Goal: Information Seeking & Learning: Learn about a topic

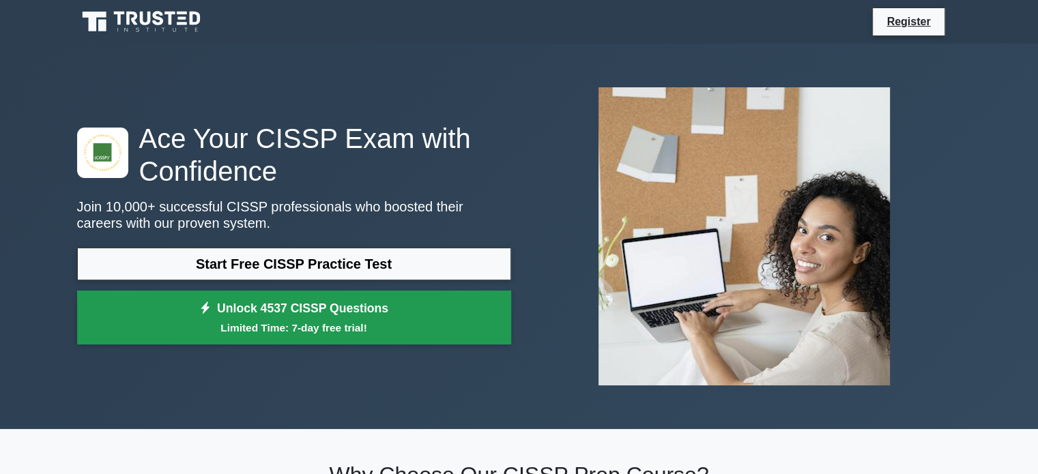
click at [319, 321] on small "Limited Time: 7-day free trial!" at bounding box center [294, 328] width 400 height 16
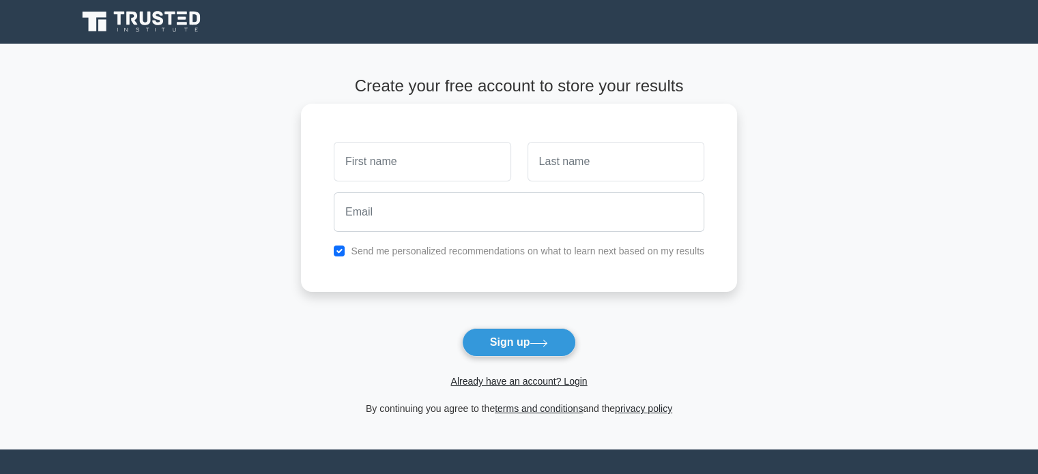
click at [448, 164] on input "text" at bounding box center [422, 162] width 177 height 40
click at [404, 169] on input "text" at bounding box center [422, 162] width 177 height 40
type input "[PERSON_NAME]"
type input "Dhar"
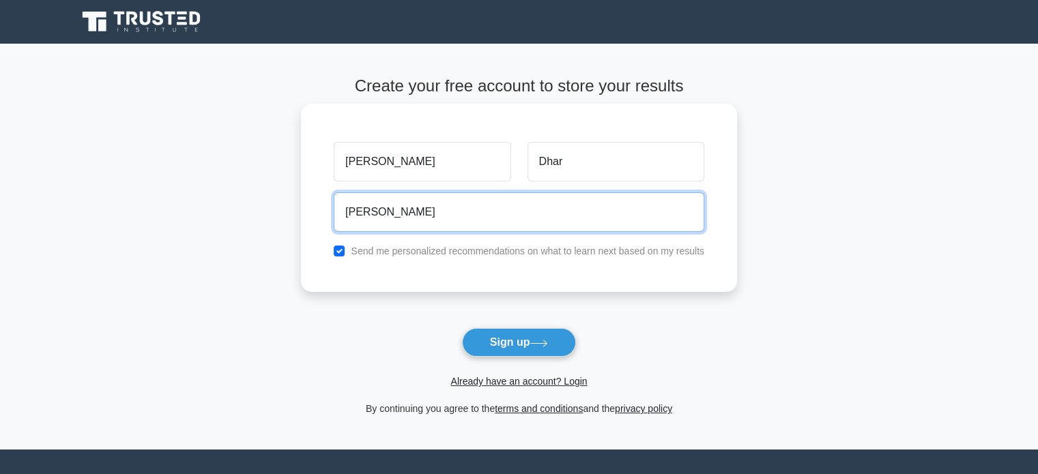
type input "bijon75@gmail.com"
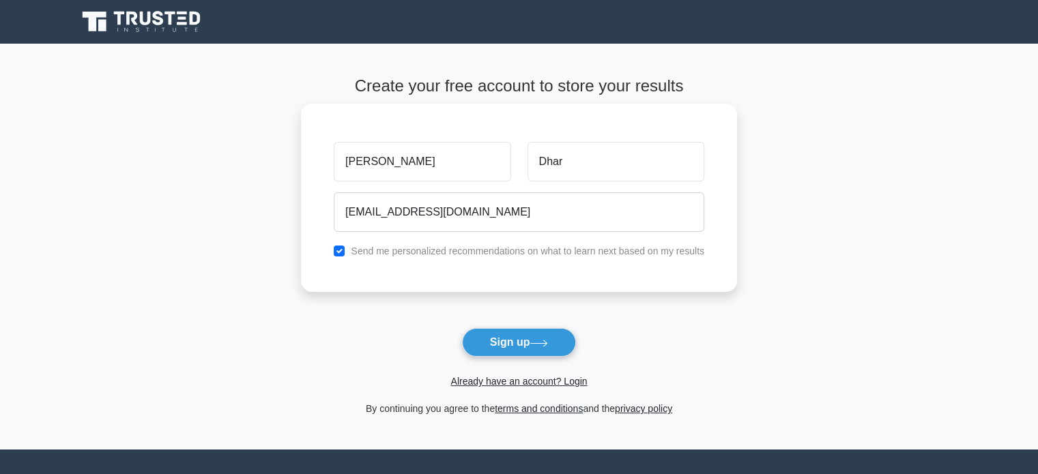
click at [498, 281] on div "Bijon Kumar Dhar bijon75@gmail.com Send me personalized recommendations on what…" at bounding box center [519, 198] width 436 height 188
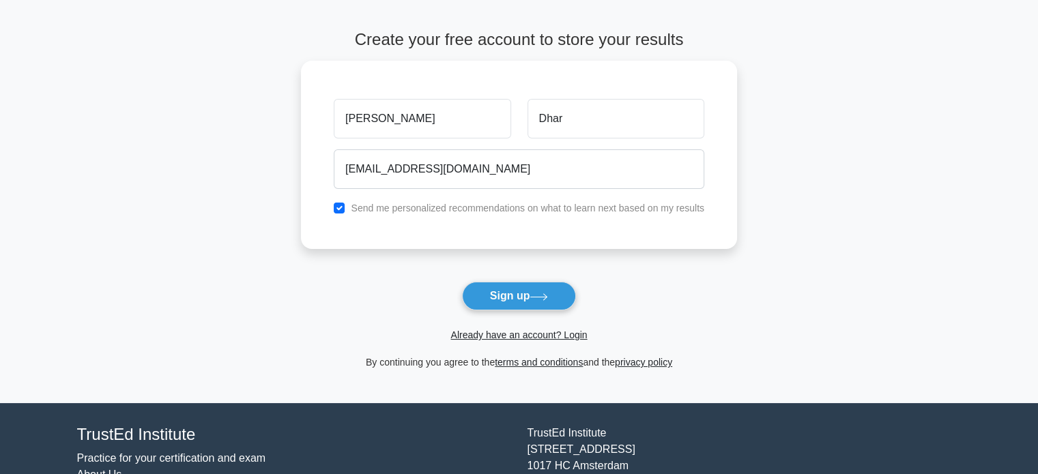
scroll to position [68, 0]
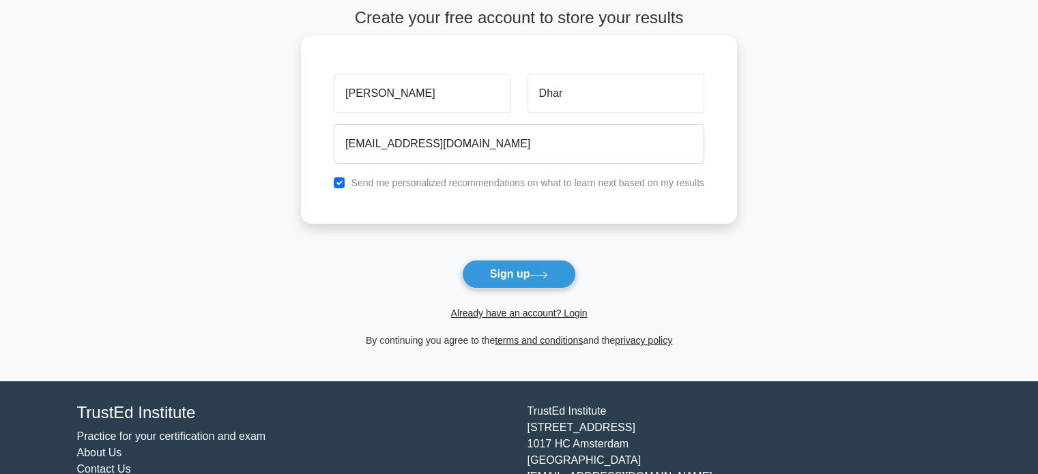
click at [423, 184] on label "Send me personalized recommendations on what to learn next based on my results" at bounding box center [528, 182] width 354 height 11
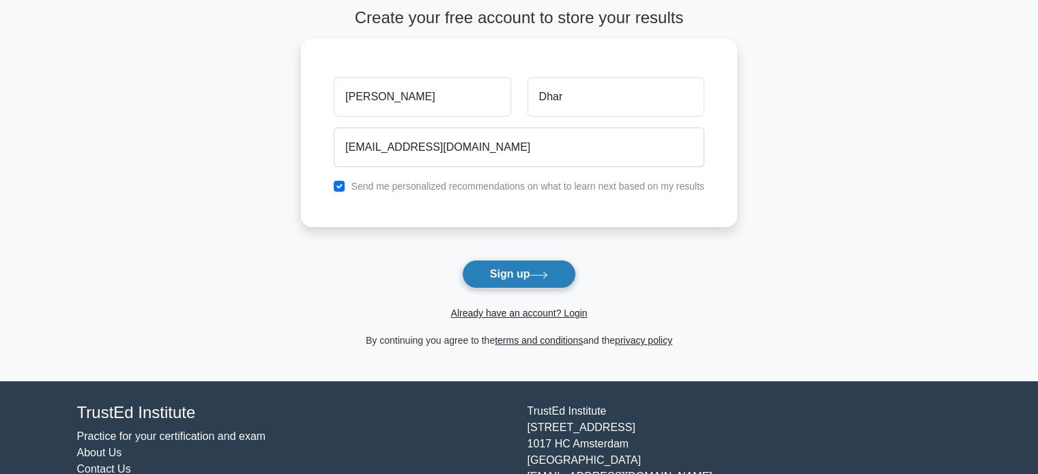
click at [512, 277] on button "Sign up" at bounding box center [519, 274] width 115 height 29
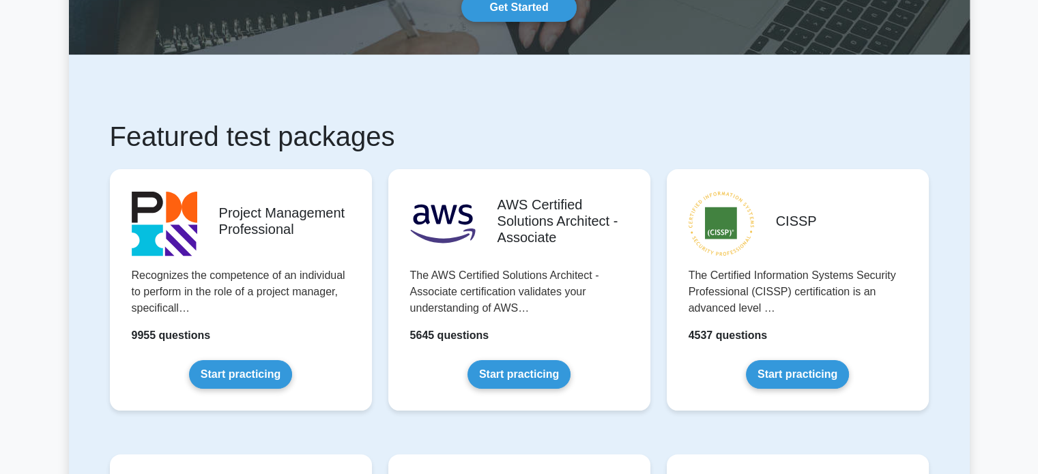
scroll to position [341, 0]
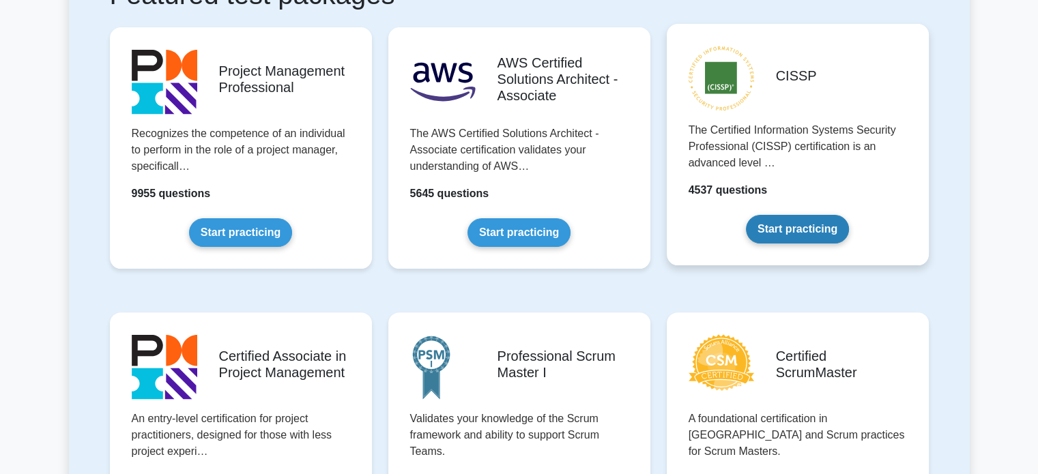
click at [801, 226] on link "Start practicing" at bounding box center [797, 229] width 103 height 29
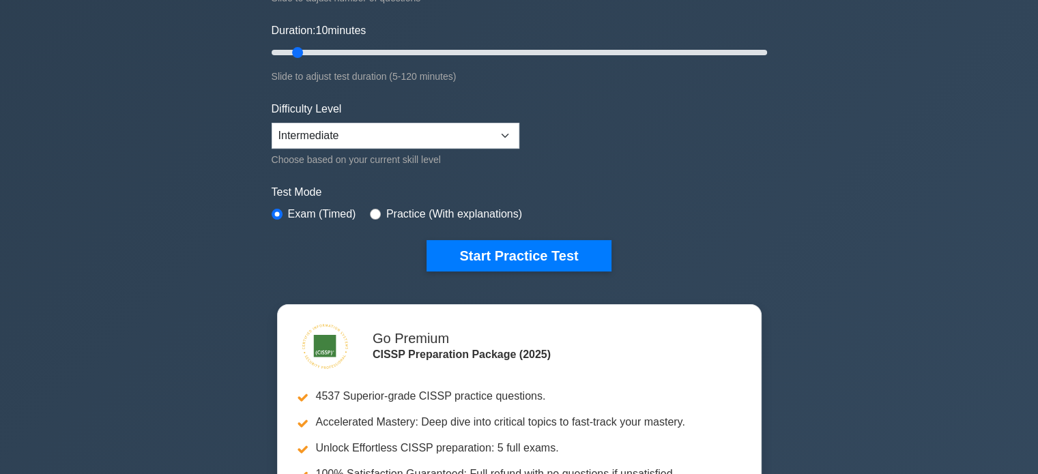
scroll to position [137, 0]
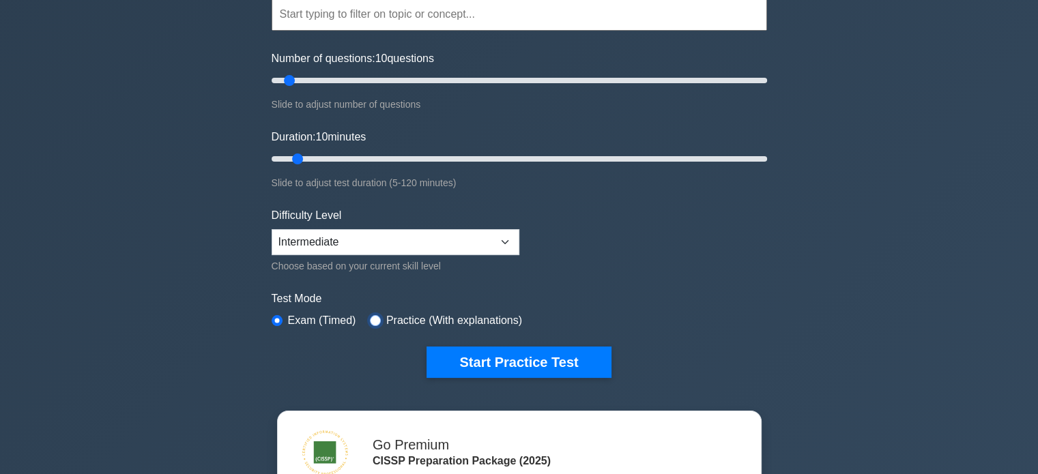
click at [374, 319] on input "radio" at bounding box center [375, 320] width 11 height 11
radio input "true"
click at [392, 240] on select "Beginner Intermediate Expert" at bounding box center [396, 242] width 248 height 26
click at [272, 229] on select "Beginner Intermediate Expert" at bounding box center [396, 242] width 248 height 26
click at [415, 233] on select "Beginner Intermediate Expert" at bounding box center [396, 242] width 248 height 26
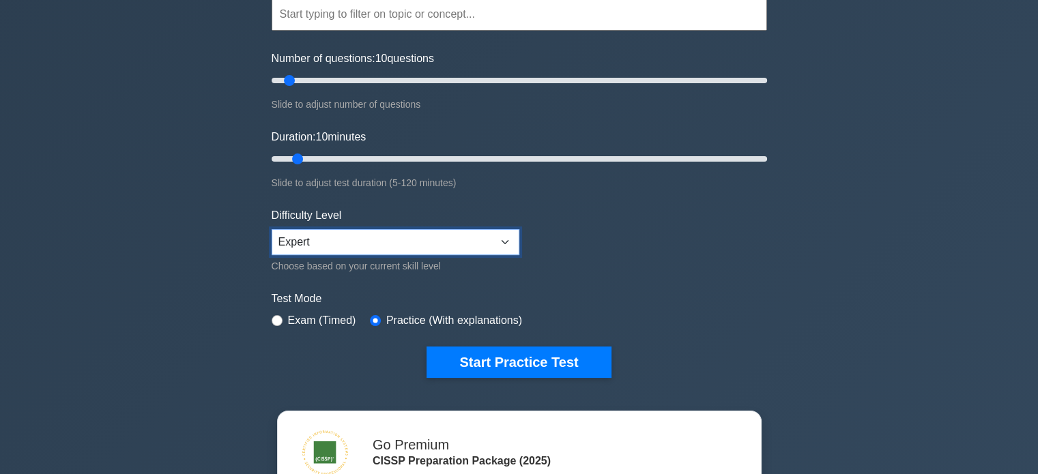
select select "intermediate"
click at [272, 229] on select "Beginner Intermediate Expert" at bounding box center [396, 242] width 248 height 26
click at [617, 227] on form "Topics Security and Risk Management Asset Security Security Architecture and En…" at bounding box center [520, 167] width 496 height 422
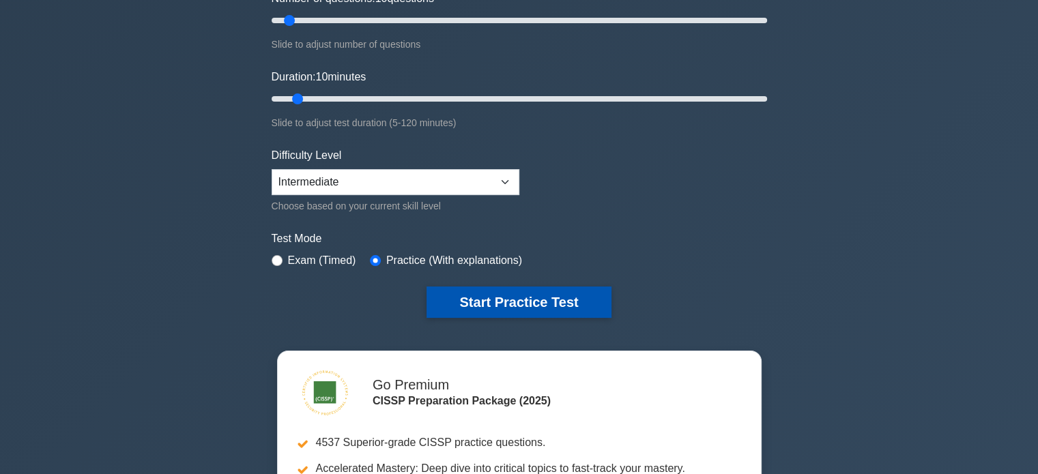
scroll to position [205, 0]
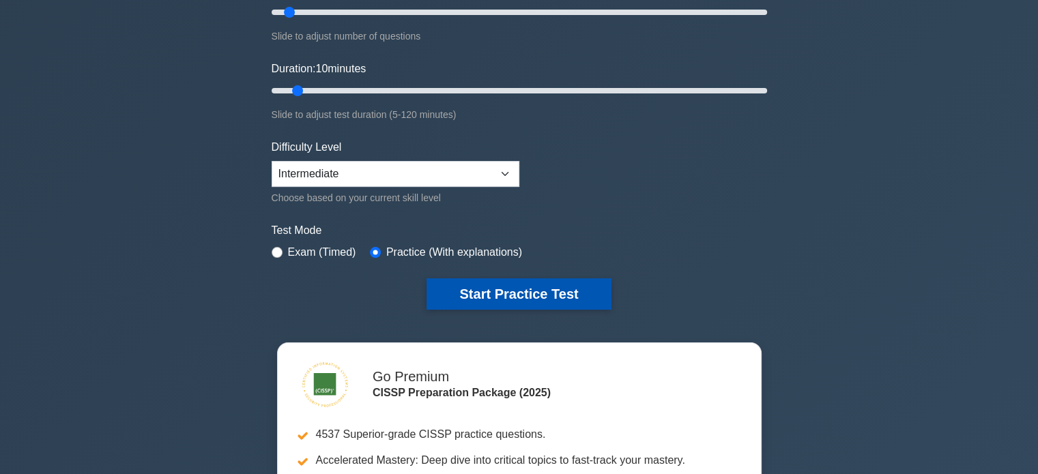
click at [530, 281] on button "Start Practice Test" at bounding box center [519, 293] width 184 height 31
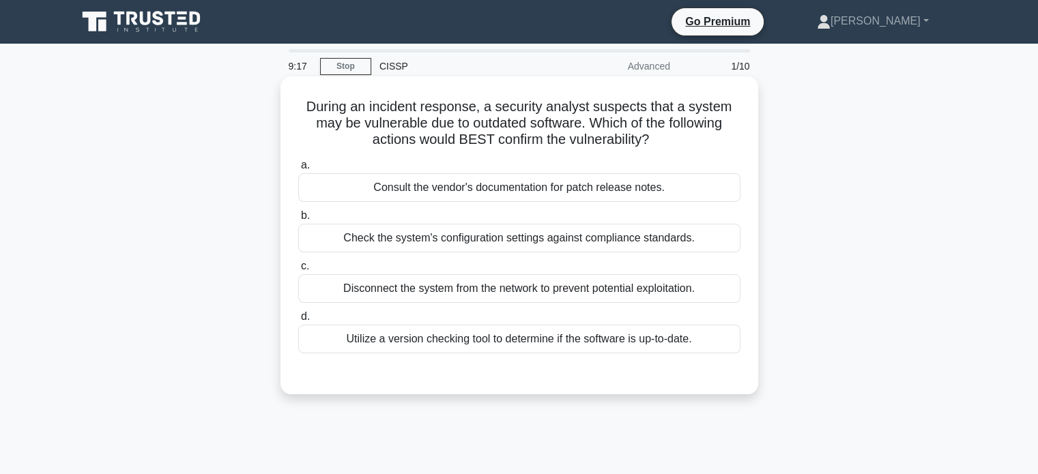
click at [650, 340] on div "Utilize a version checking tool to determine if the software is up-to-date." at bounding box center [519, 339] width 442 height 29
click at [298, 321] on input "d. Utilize a version checking tool to determine if the software is up-to-date." at bounding box center [298, 317] width 0 height 9
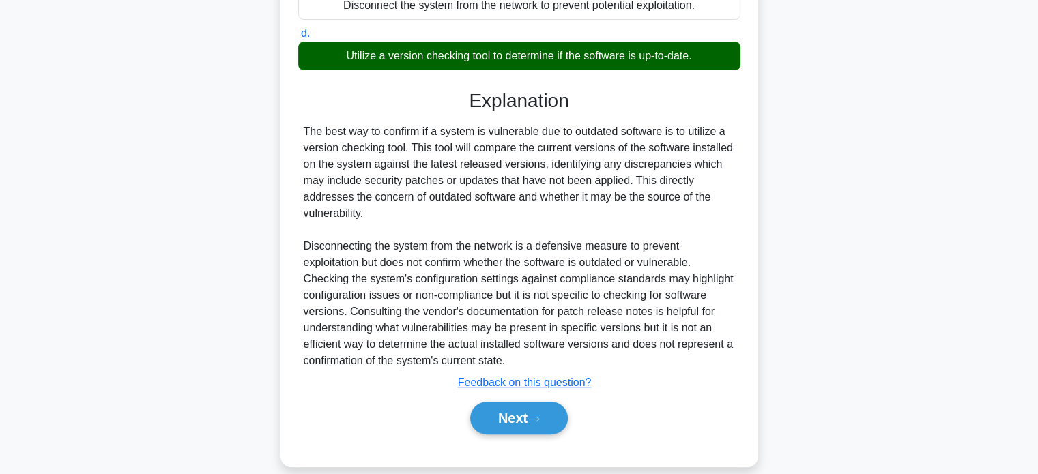
scroll to position [300, 0]
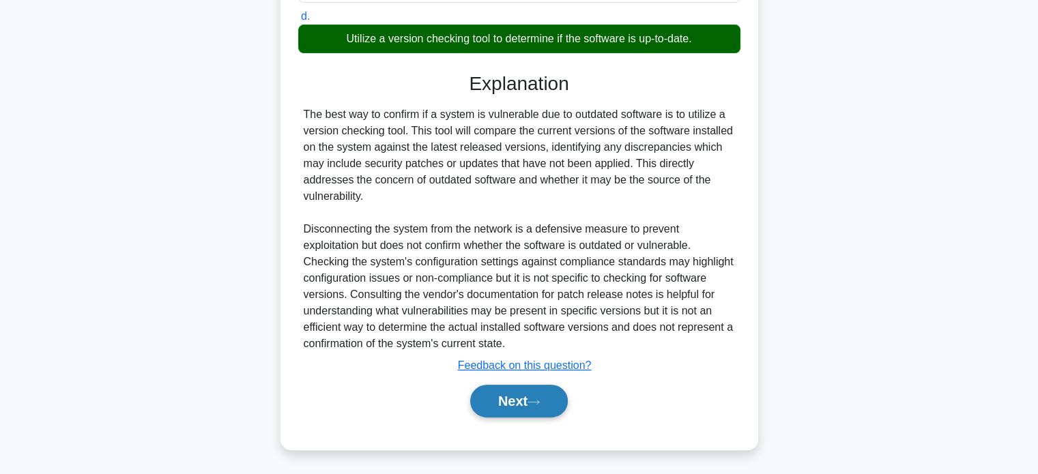
drag, startPoint x: 538, startPoint y: 399, endPoint x: 553, endPoint y: 392, distance: 16.2
click at [539, 399] on icon at bounding box center [534, 403] width 12 height 8
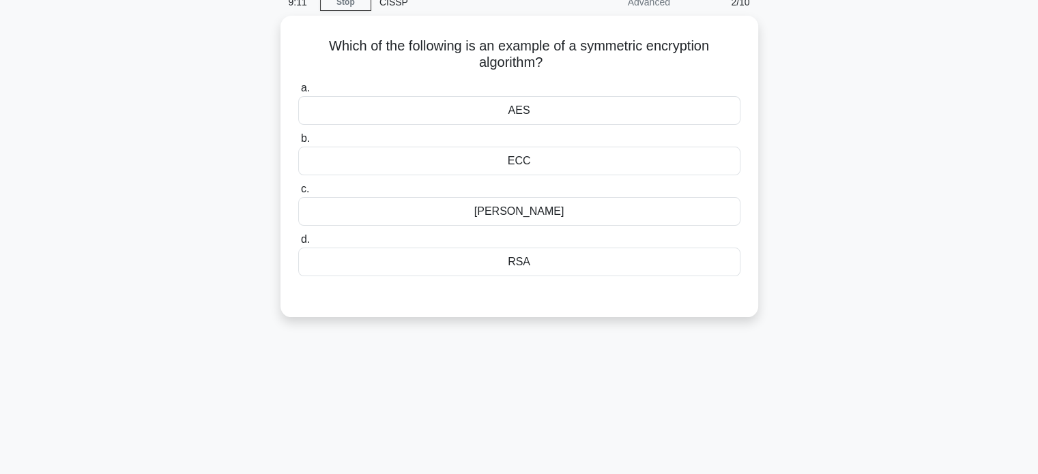
scroll to position [0, 0]
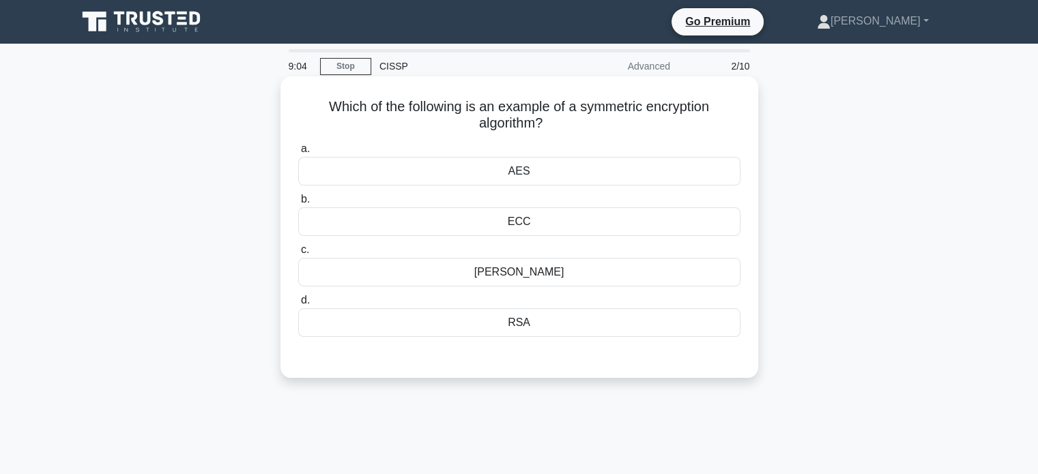
click at [529, 175] on div "AES" at bounding box center [519, 171] width 442 height 29
click at [298, 154] on input "a. AES" at bounding box center [298, 149] width 0 height 9
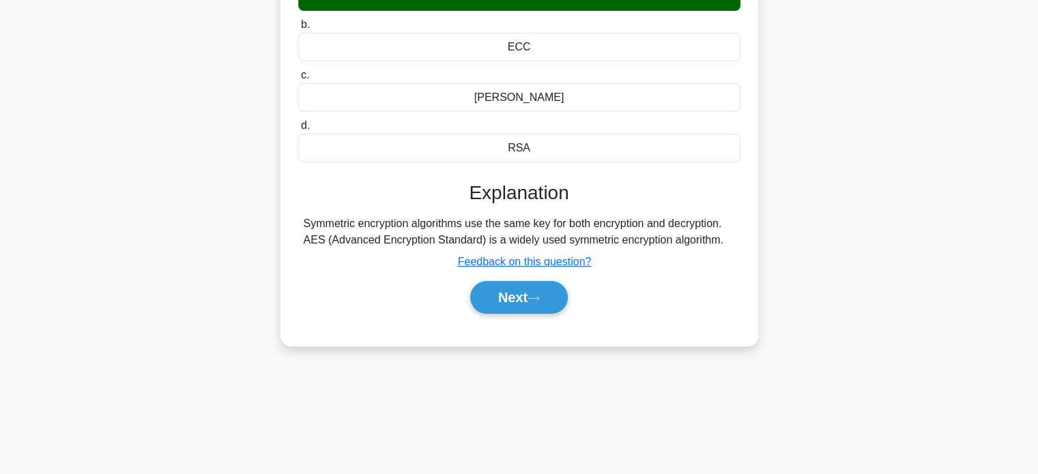
scroll to position [205, 0]
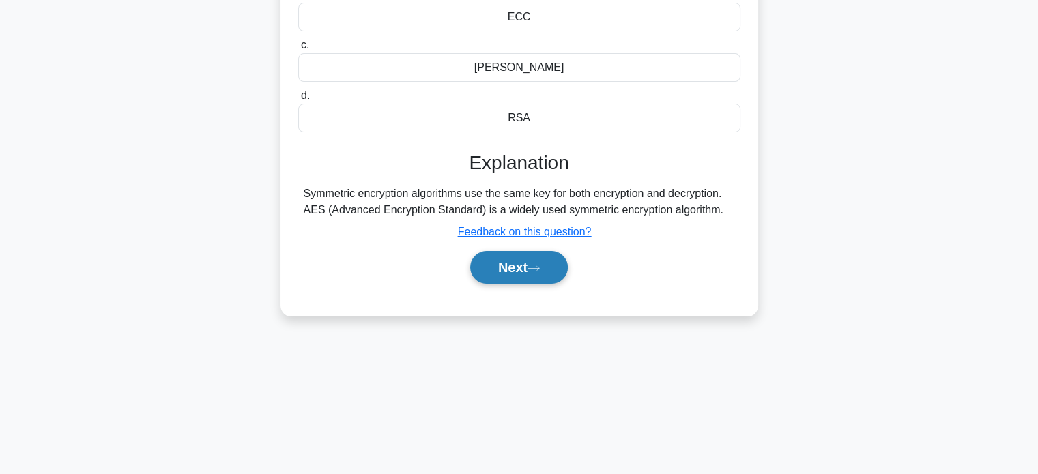
click at [546, 272] on button "Next" at bounding box center [519, 267] width 98 height 33
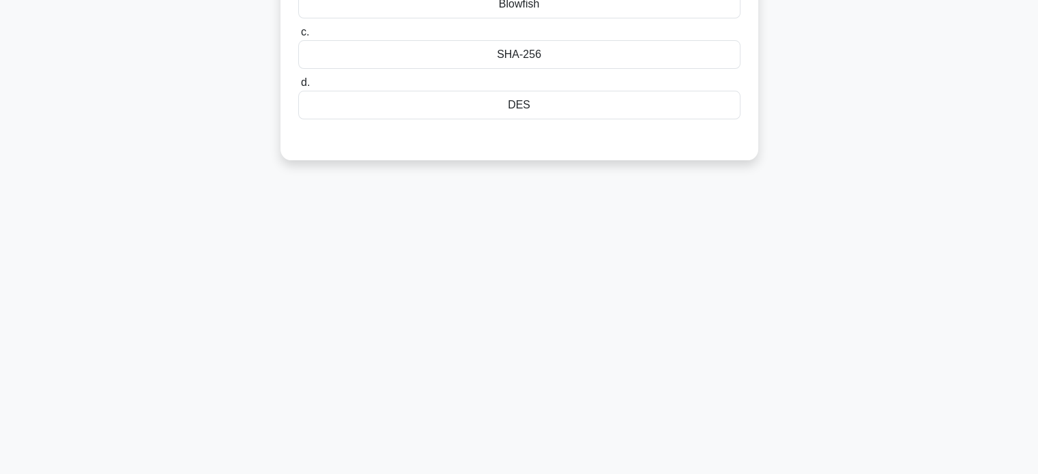
scroll to position [0, 0]
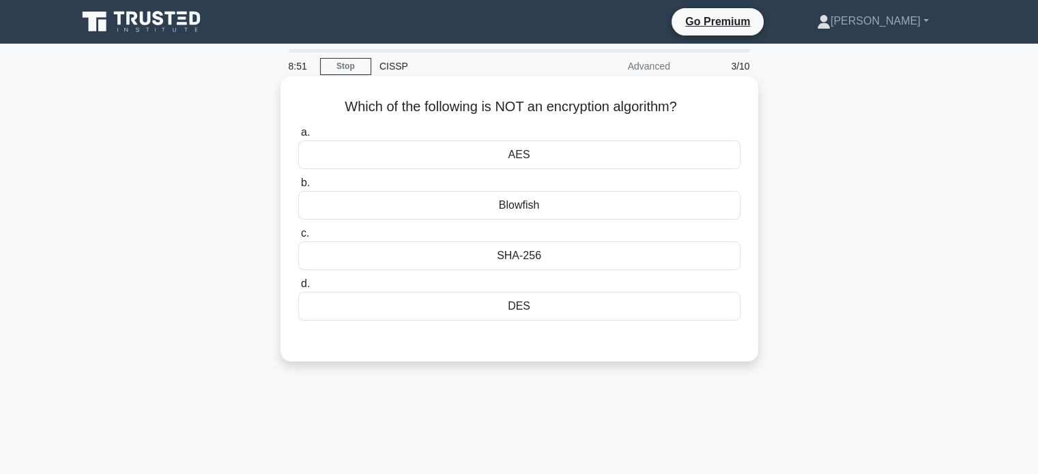
click at [545, 261] on div "SHA-256" at bounding box center [519, 256] width 442 height 29
click at [298, 238] on input "c. SHA-256" at bounding box center [298, 233] width 0 height 9
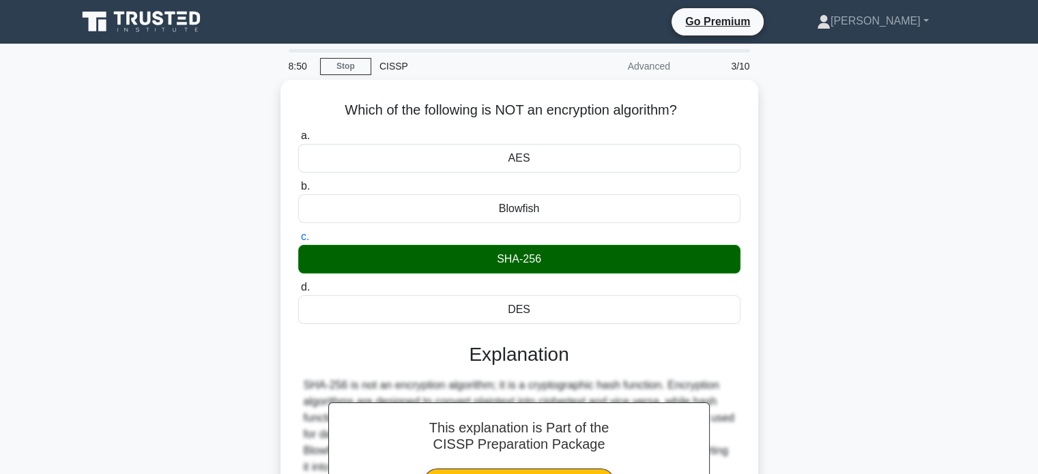
scroll to position [205, 0]
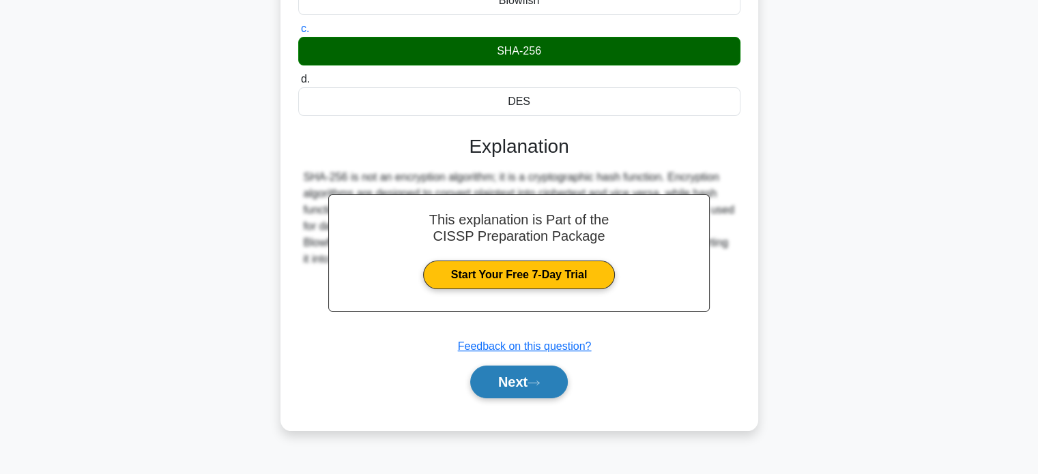
click at [512, 387] on button "Next" at bounding box center [519, 382] width 98 height 33
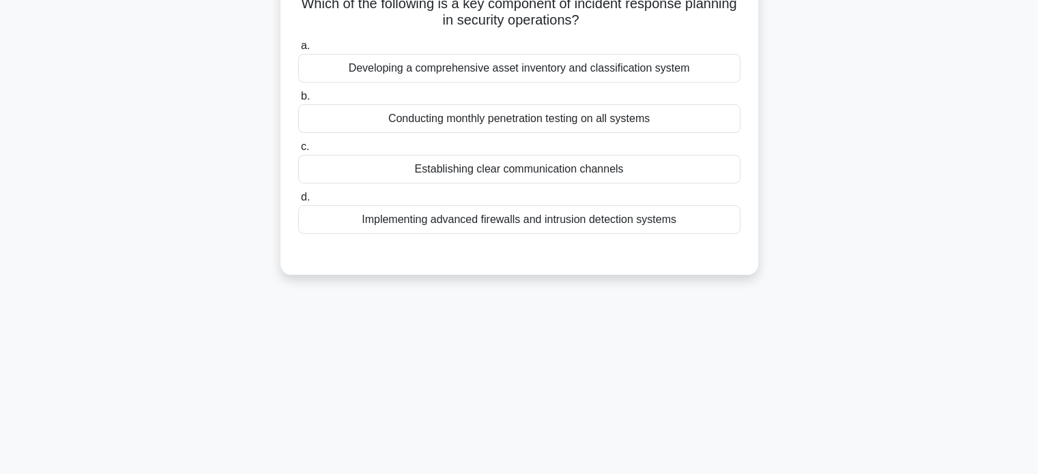
scroll to position [0, 0]
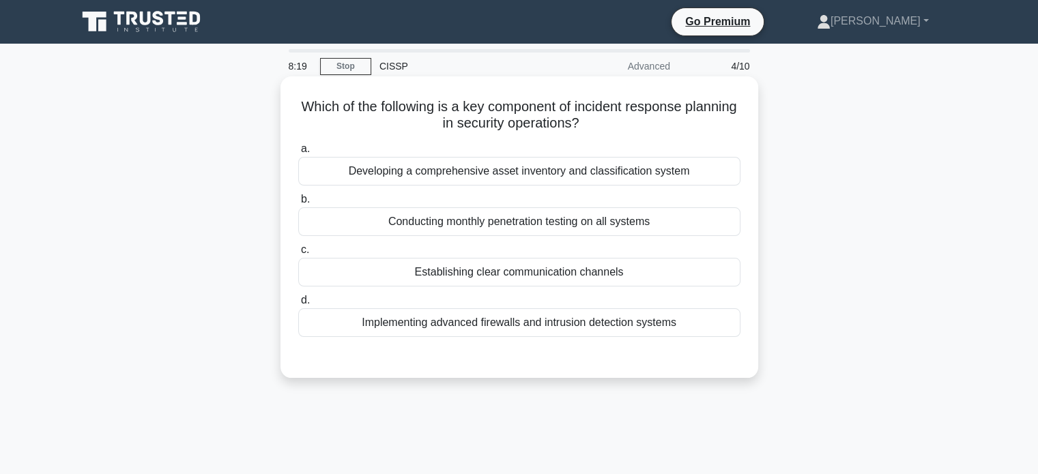
click at [650, 332] on div "Implementing advanced firewalls and intrusion detection systems" at bounding box center [519, 322] width 442 height 29
click at [298, 305] on input "d. Implementing advanced firewalls and intrusion detection systems" at bounding box center [298, 300] width 0 height 9
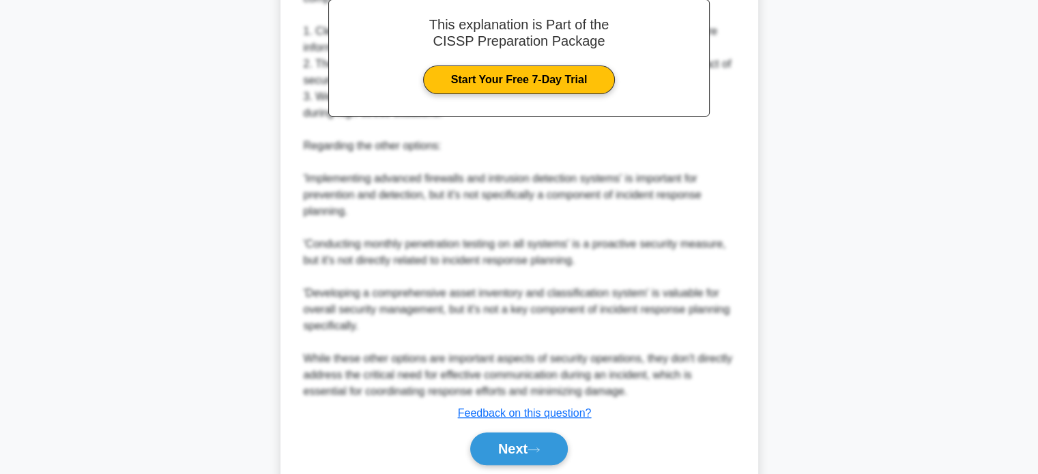
scroll to position [465, 0]
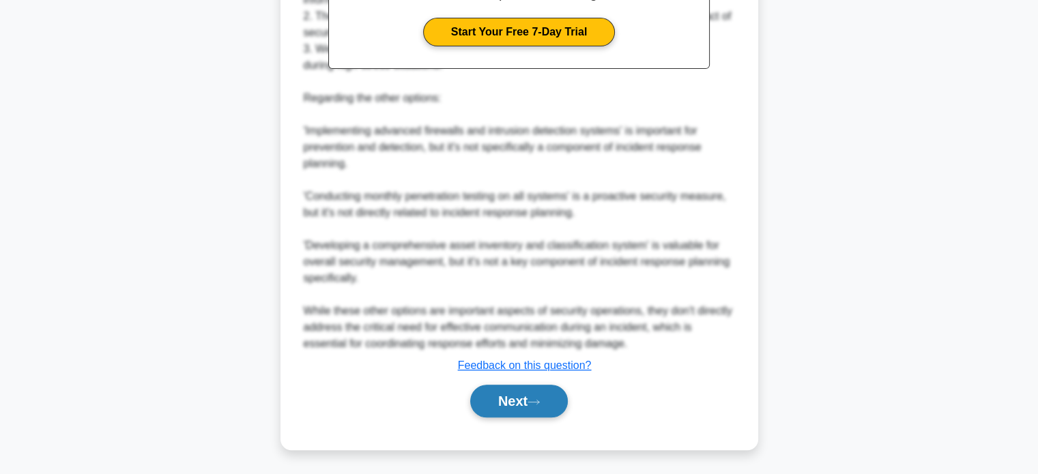
click at [525, 404] on button "Next" at bounding box center [519, 401] width 98 height 33
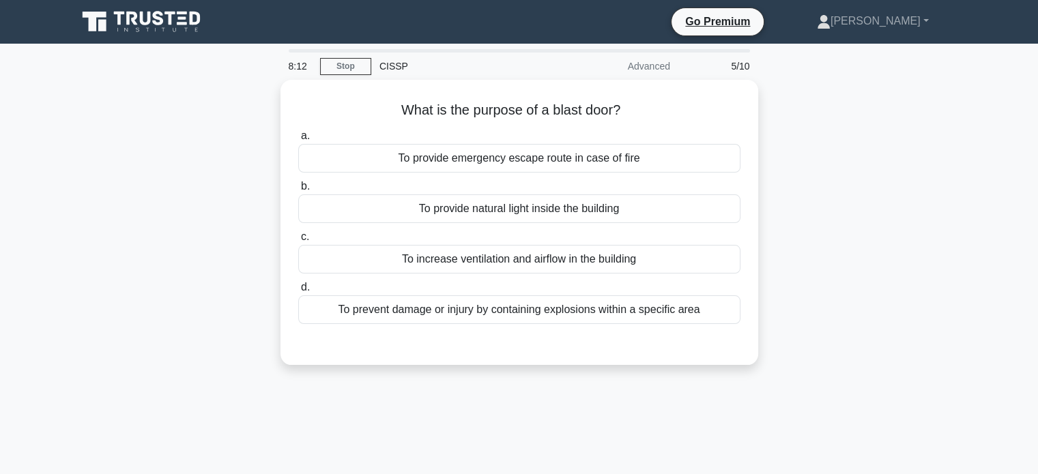
scroll to position [0, 0]
click at [925, 168] on div "What is the purpose of a blast door? .spinner_0XTQ{transform-origin:center;anim…" at bounding box center [519, 231] width 901 height 302
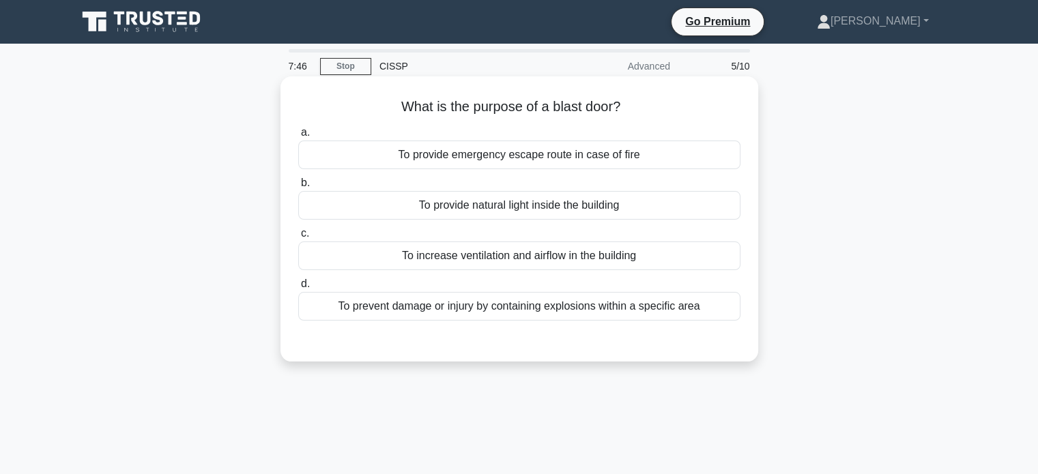
click at [546, 158] on div "To provide emergency escape route in case of fire" at bounding box center [519, 155] width 442 height 29
click at [298, 137] on input "a. To provide emergency escape route in case of fire" at bounding box center [298, 132] width 0 height 9
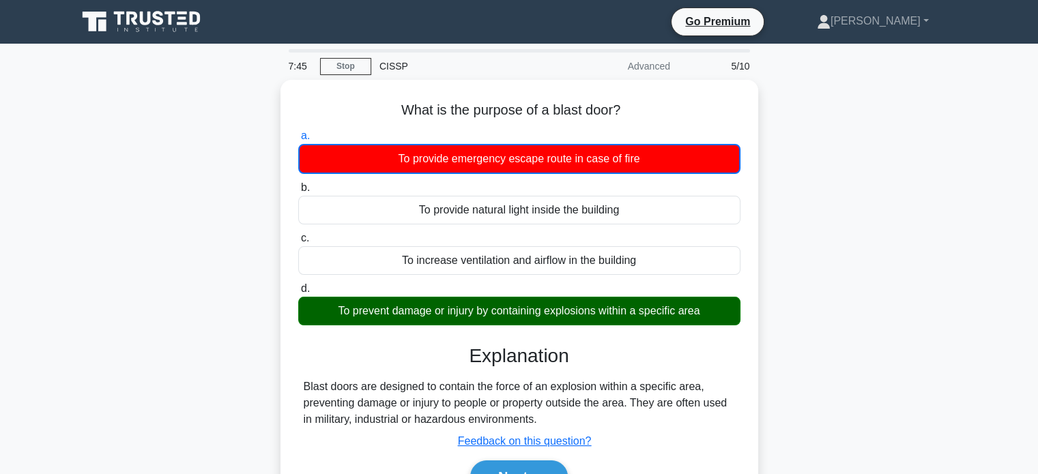
scroll to position [137, 0]
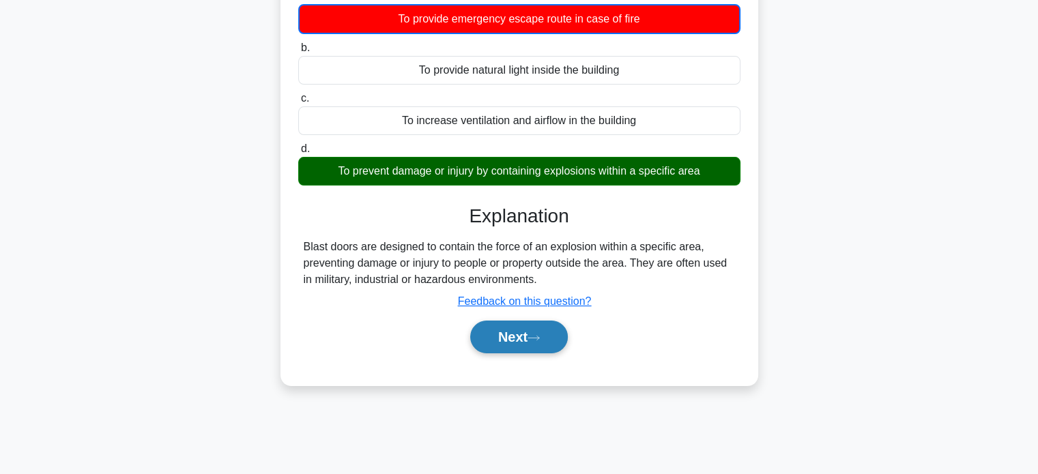
click at [547, 342] on button "Next" at bounding box center [519, 337] width 98 height 33
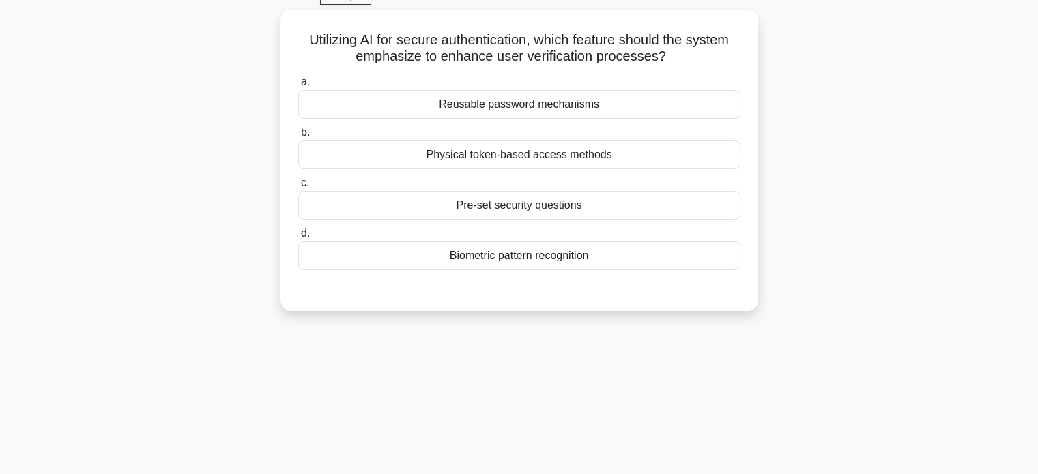
scroll to position [0, 0]
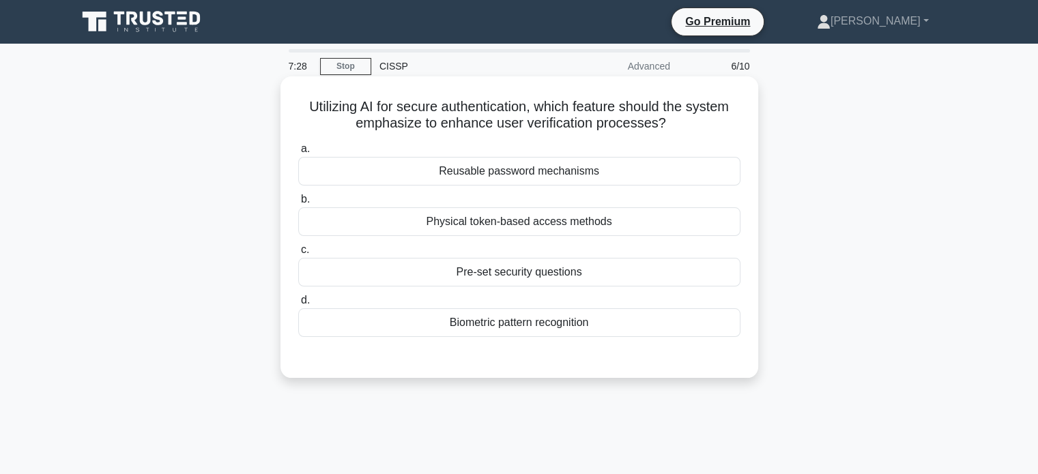
click at [577, 326] on div "Biometric pattern recognition" at bounding box center [519, 322] width 442 height 29
click at [298, 305] on input "d. Biometric pattern recognition" at bounding box center [298, 300] width 0 height 9
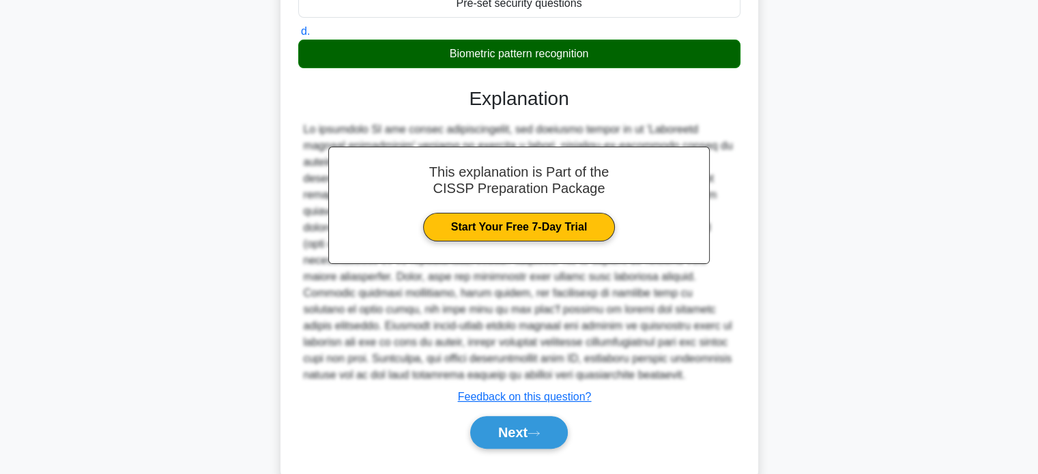
scroll to position [273, 0]
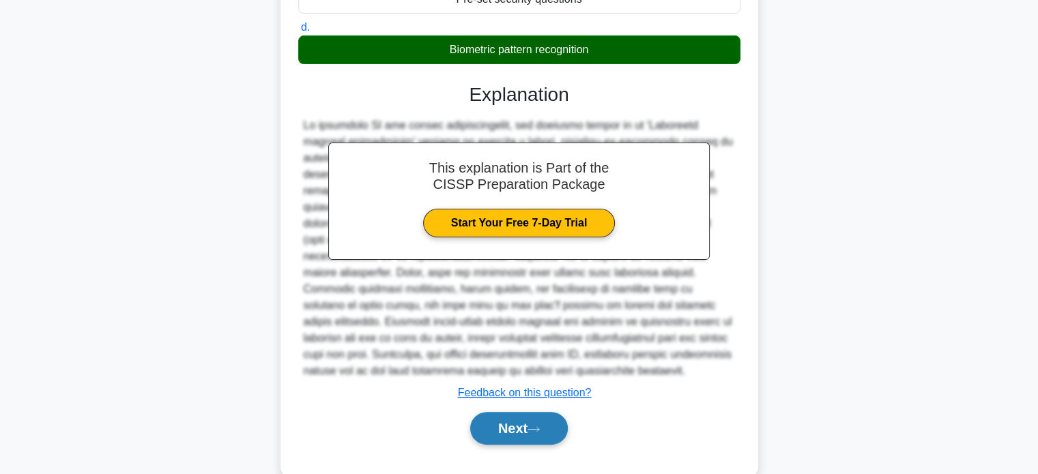
click at [530, 423] on button "Next" at bounding box center [519, 428] width 98 height 33
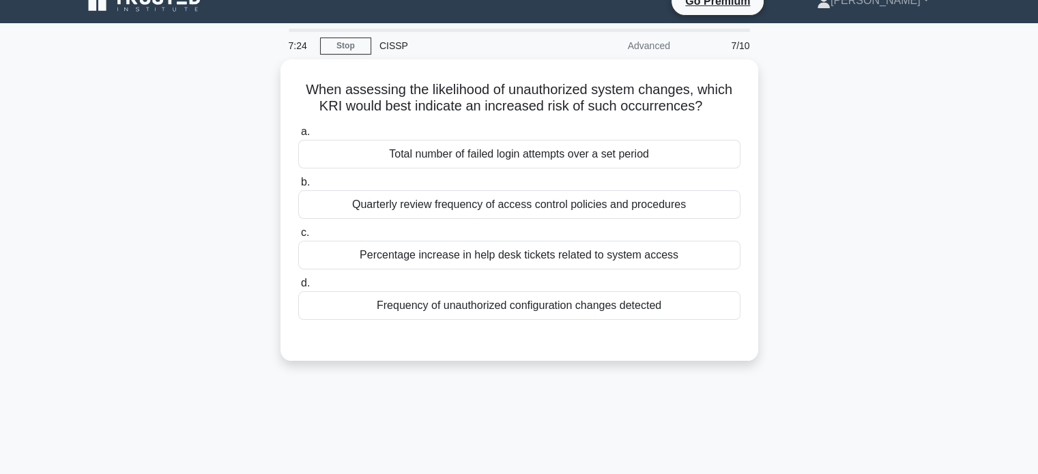
scroll to position [0, 0]
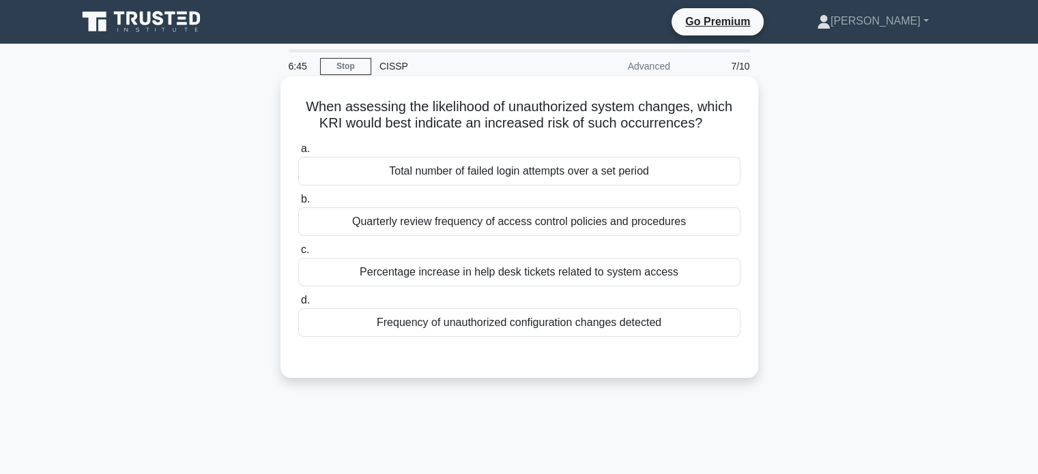
click at [756, 138] on div "When assessing the likelihood of unauthorized system changes, which KRI would b…" at bounding box center [520, 227] width 478 height 302
click at [568, 174] on div "Total number of failed login attempts over a set period" at bounding box center [519, 171] width 442 height 29
click at [298, 154] on input "a. Total number of failed login attempts over a set period" at bounding box center [298, 149] width 0 height 9
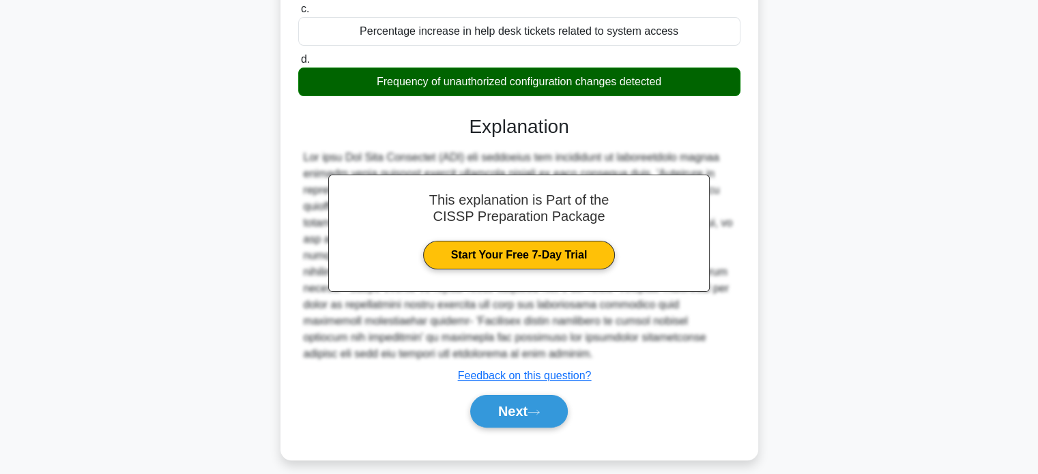
scroll to position [263, 0]
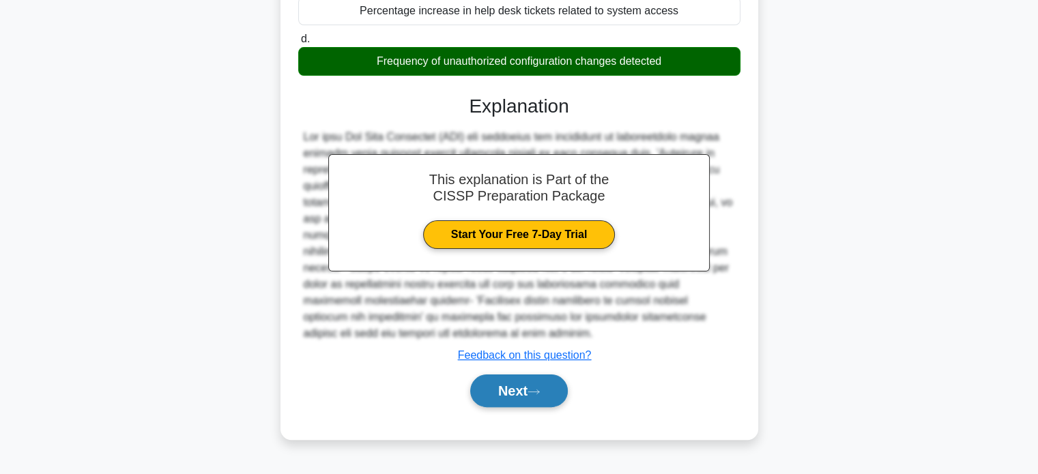
click at [491, 397] on button "Next" at bounding box center [519, 391] width 98 height 33
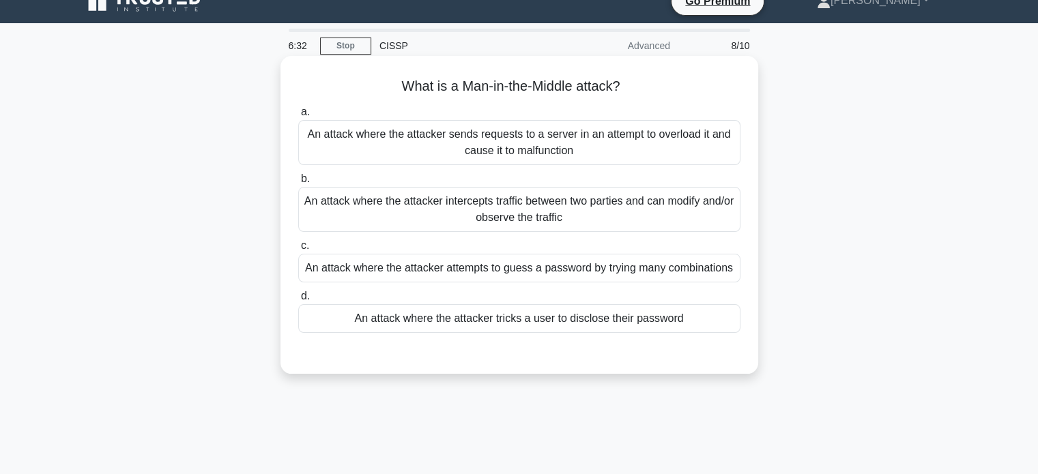
scroll to position [0, 0]
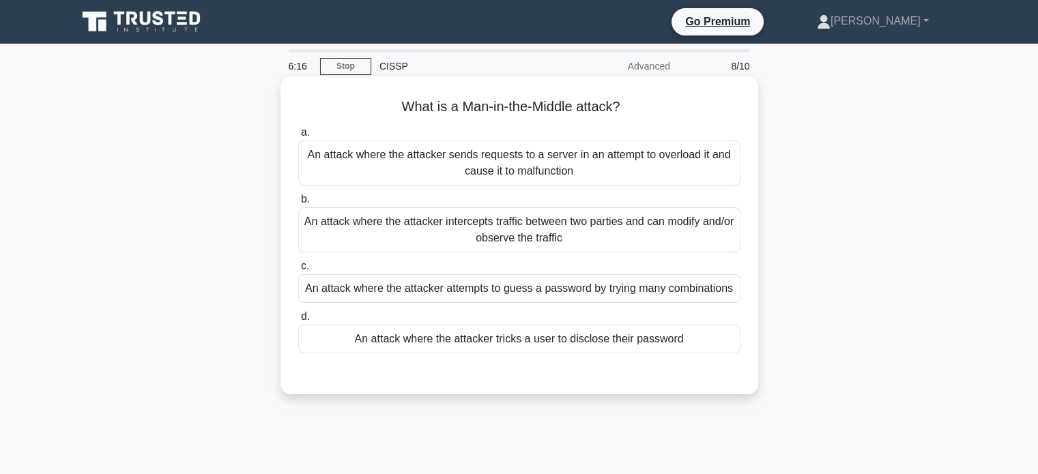
click at [661, 231] on div "An attack where the attacker intercepts traffic between two parties and can mod…" at bounding box center [519, 229] width 442 height 45
click at [298, 204] on input "b. An attack where the attacker intercepts traffic between two parties and can …" at bounding box center [298, 199] width 0 height 9
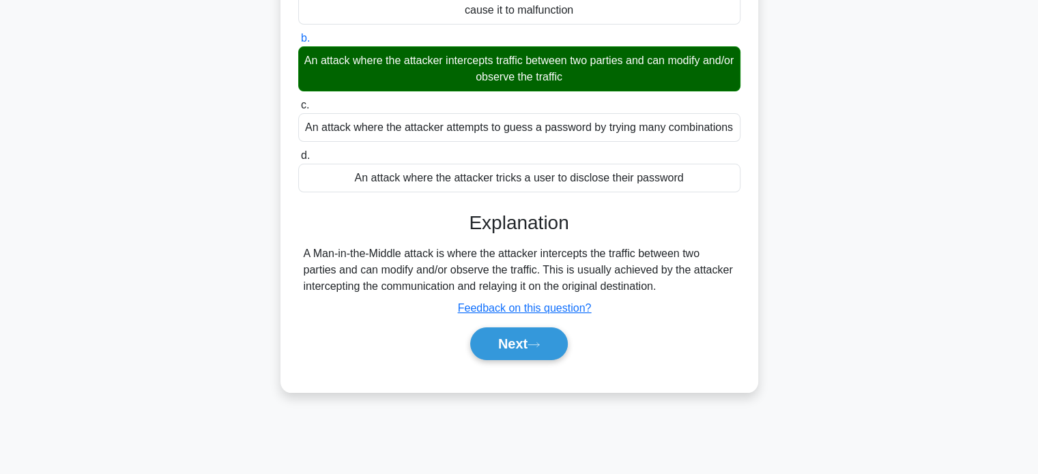
scroll to position [263, 0]
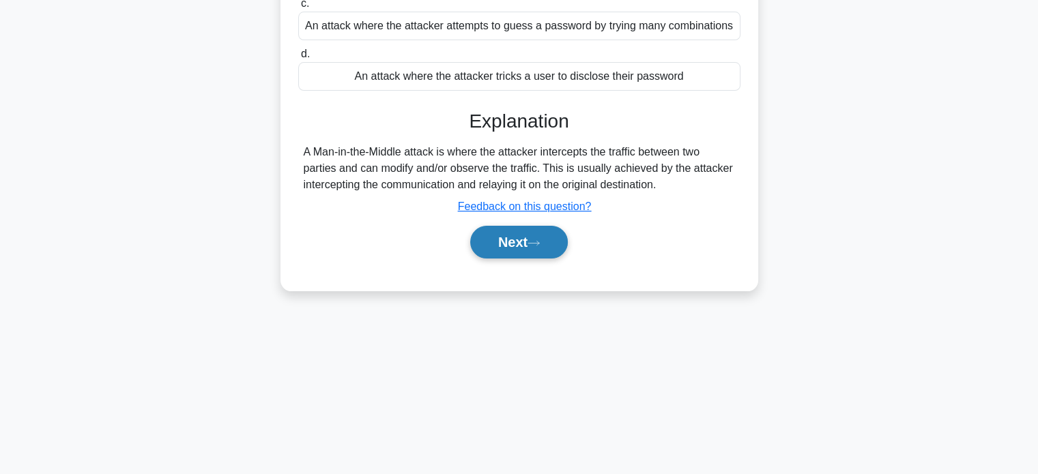
click at [538, 241] on icon at bounding box center [534, 244] width 12 height 8
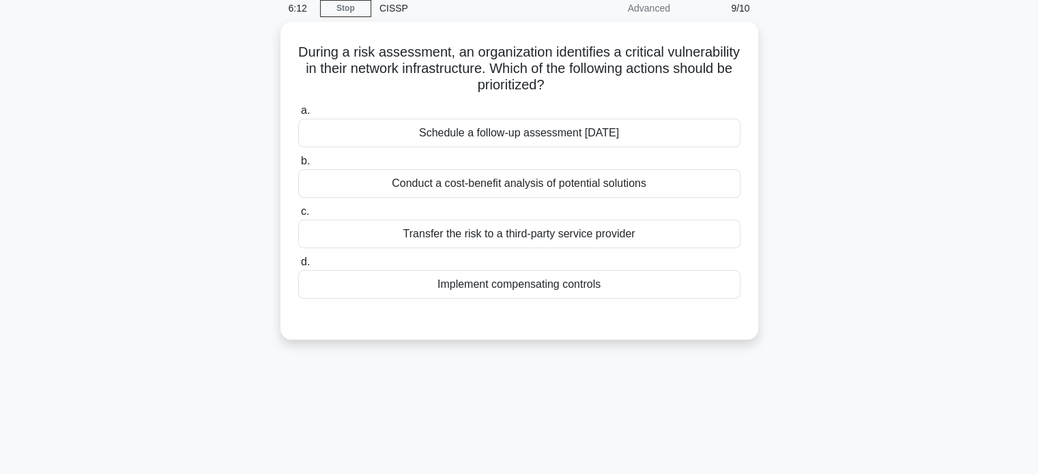
scroll to position [0, 0]
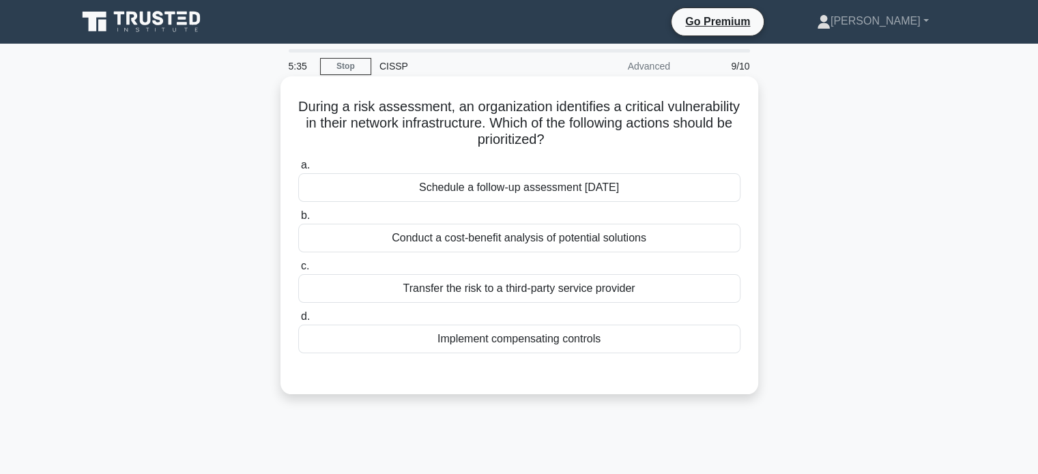
click at [551, 240] on div "Conduct a cost-benefit analysis of potential solutions" at bounding box center [519, 238] width 442 height 29
click at [298, 220] on input "b. Conduct a cost-benefit analysis of potential solutions" at bounding box center [298, 216] width 0 height 9
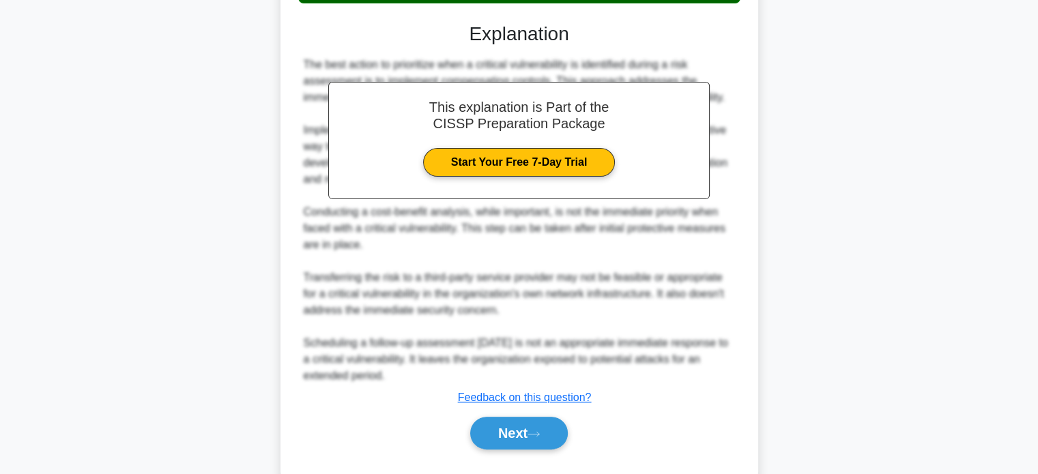
scroll to position [384, 0]
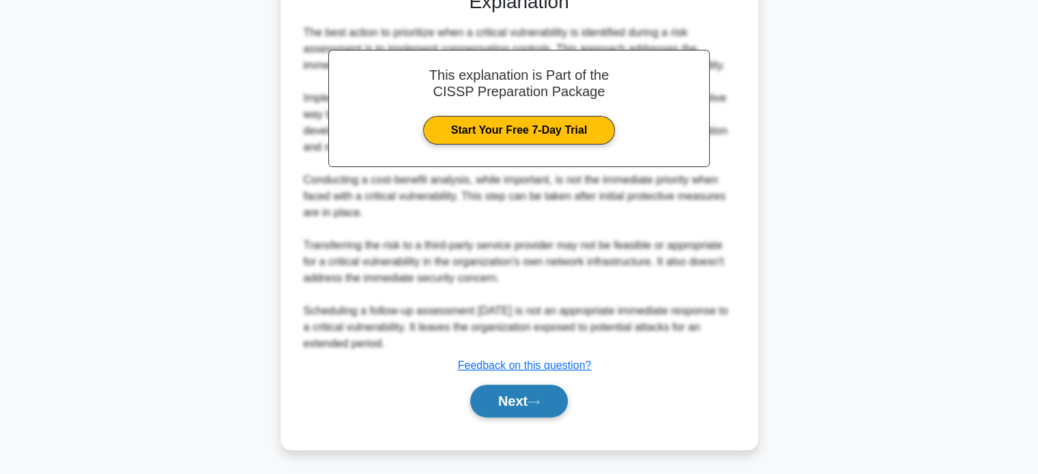
click at [525, 401] on button "Next" at bounding box center [519, 401] width 98 height 33
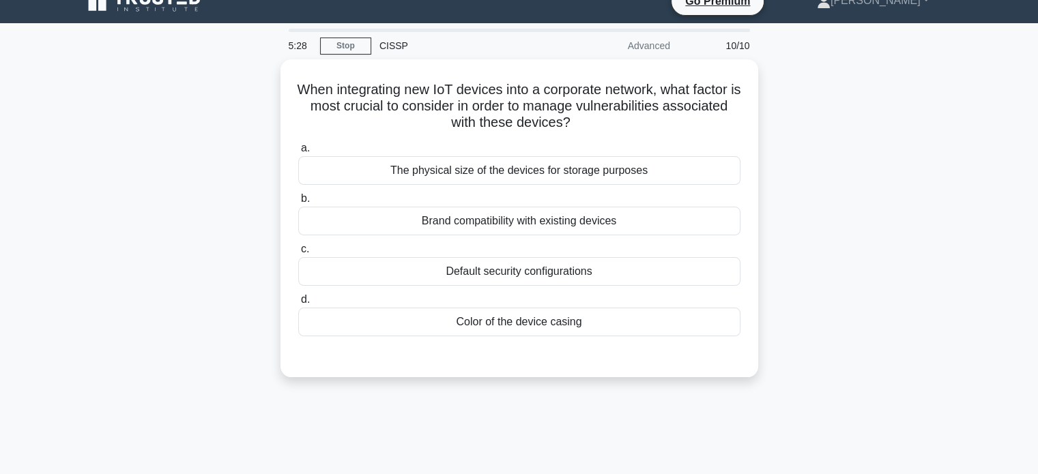
scroll to position [0, 0]
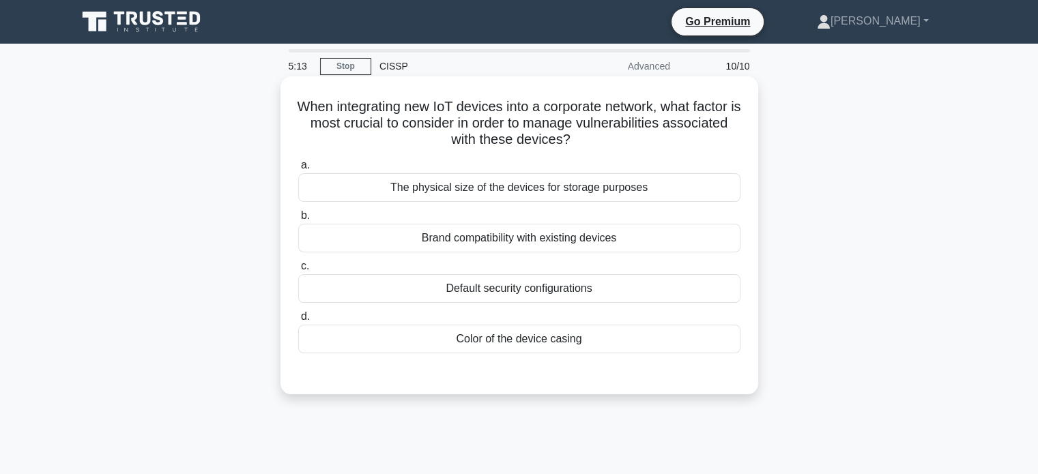
click at [565, 297] on div "Default security configurations" at bounding box center [519, 288] width 442 height 29
click at [298, 271] on input "c. Default security configurations" at bounding box center [298, 266] width 0 height 9
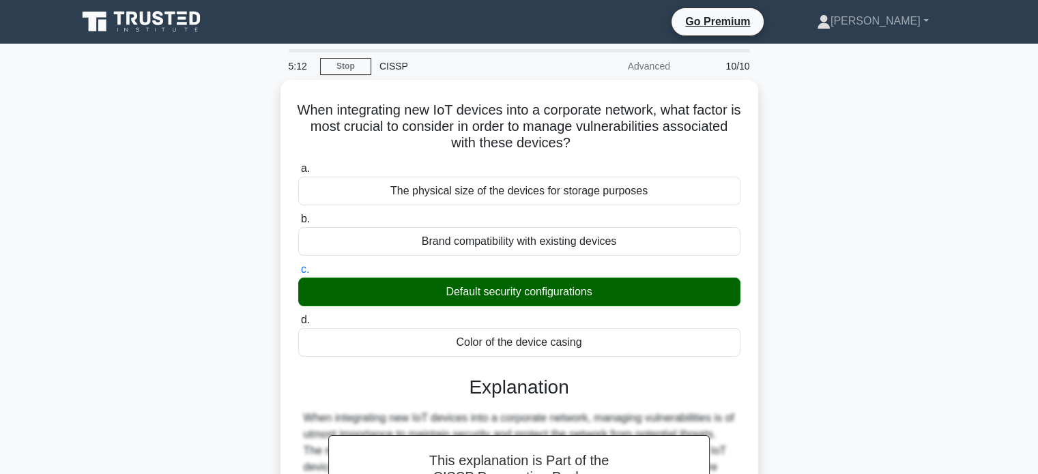
scroll to position [341, 0]
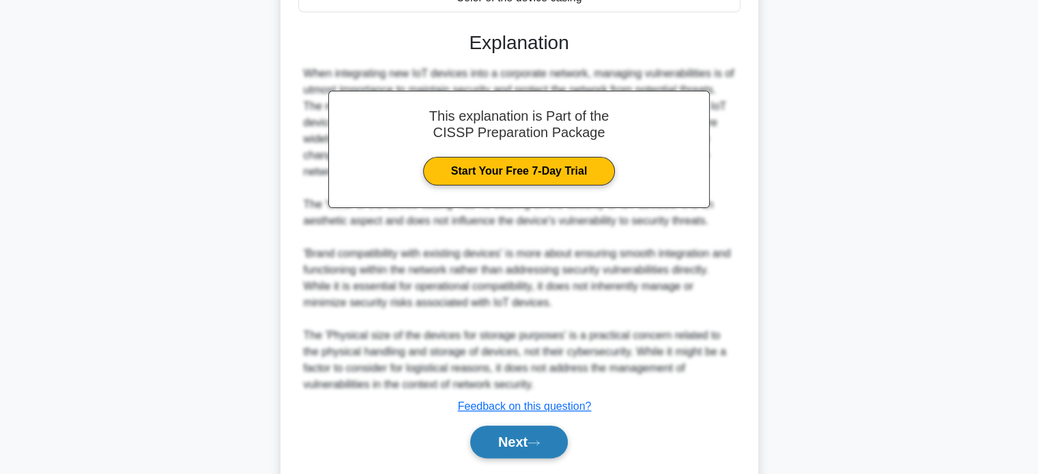
click at [550, 441] on button "Next" at bounding box center [519, 442] width 98 height 33
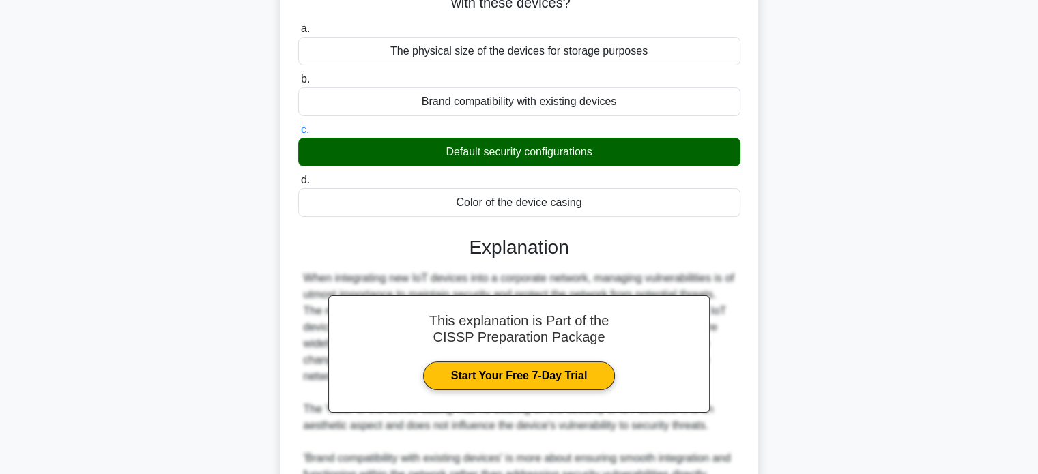
scroll to position [0, 0]
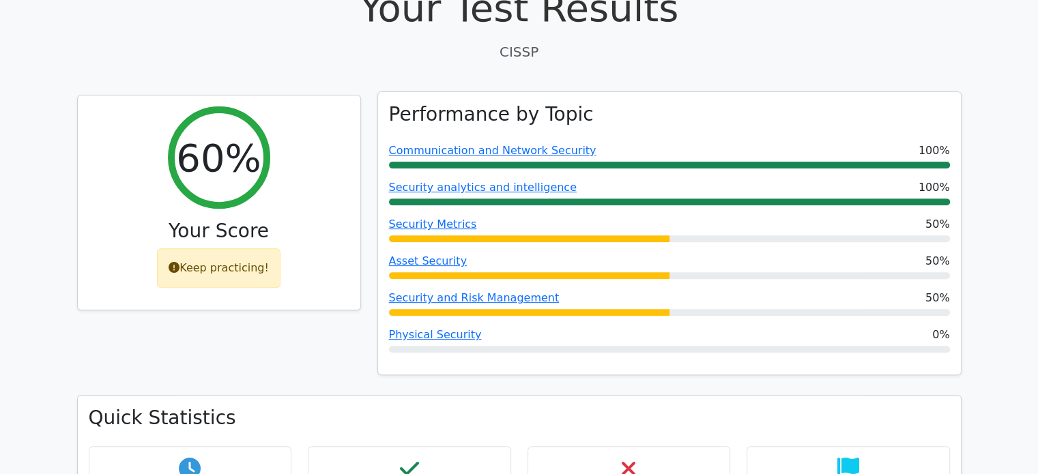
scroll to position [751, 0]
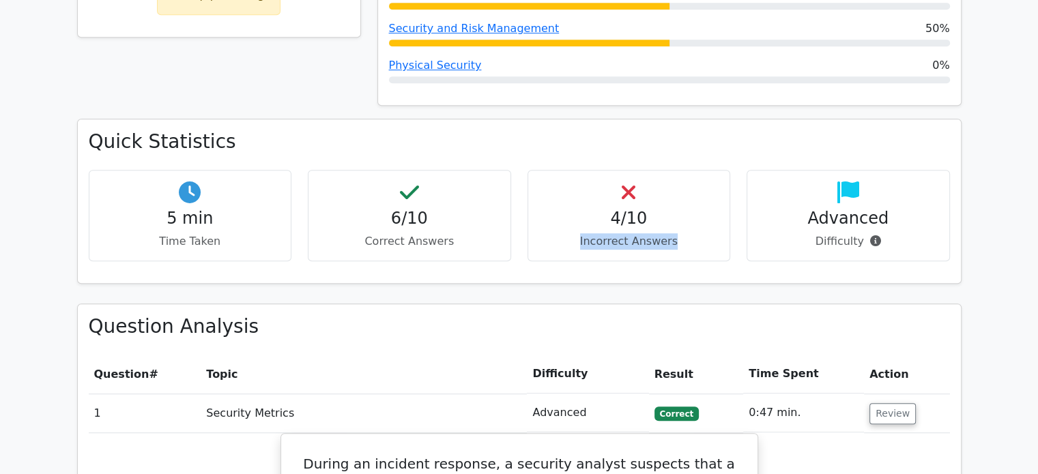
drag, startPoint x: 566, startPoint y: 197, endPoint x: 721, endPoint y: 200, distance: 155.0
click at [721, 200] on div "4/10 Incorrect Answers" at bounding box center [629, 216] width 203 height 92
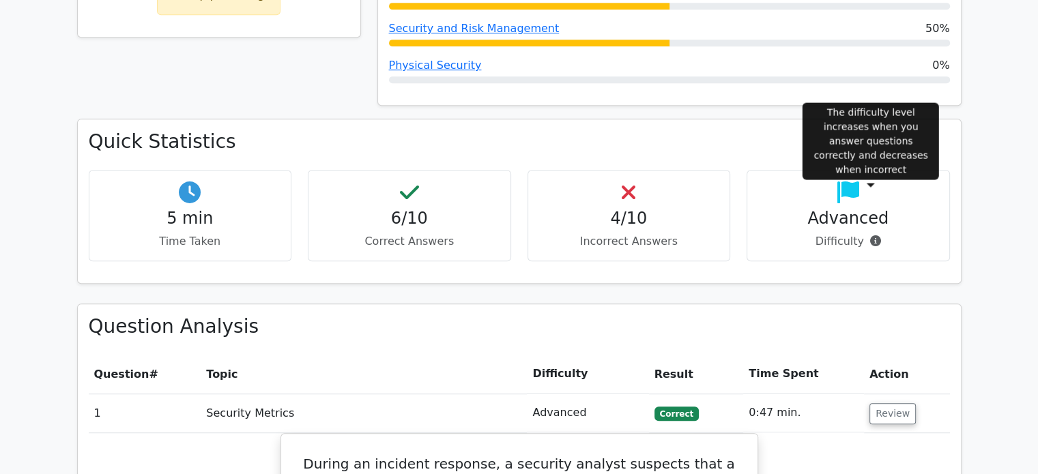
click at [874, 235] on icon at bounding box center [875, 240] width 11 height 11
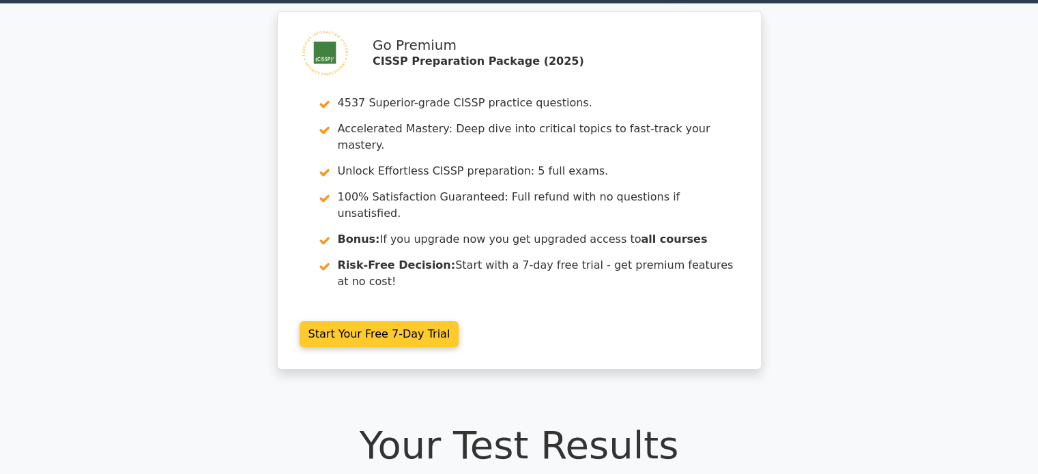
scroll to position [0, 0]
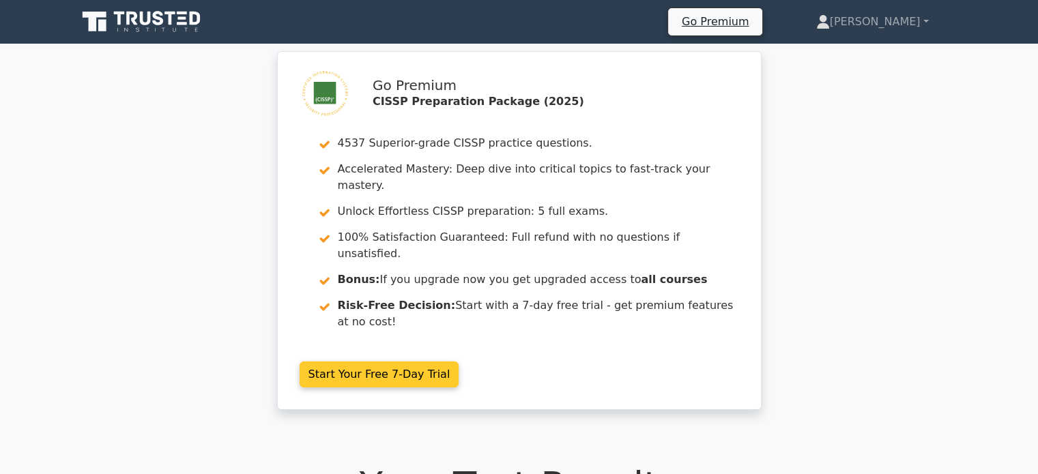
click at [369, 362] on link "Start Your Free 7-Day Trial" at bounding box center [380, 375] width 160 height 26
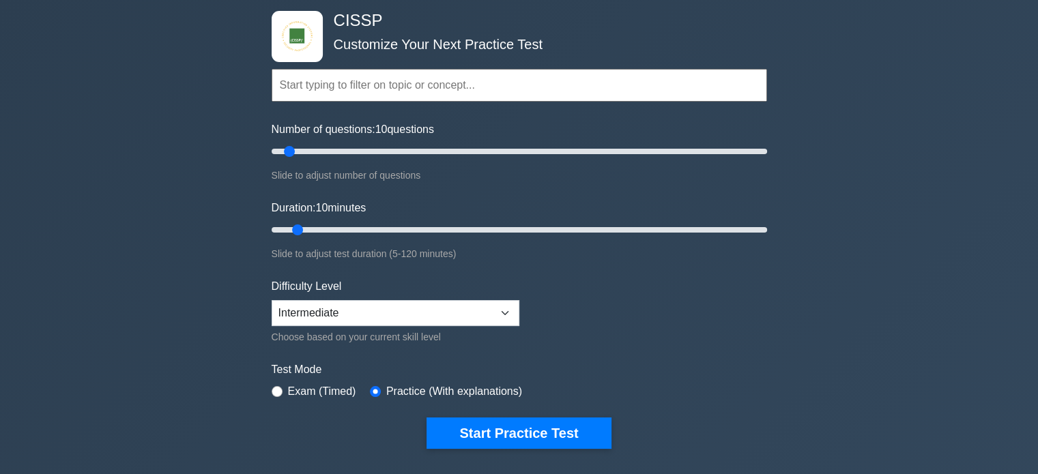
scroll to position [68, 0]
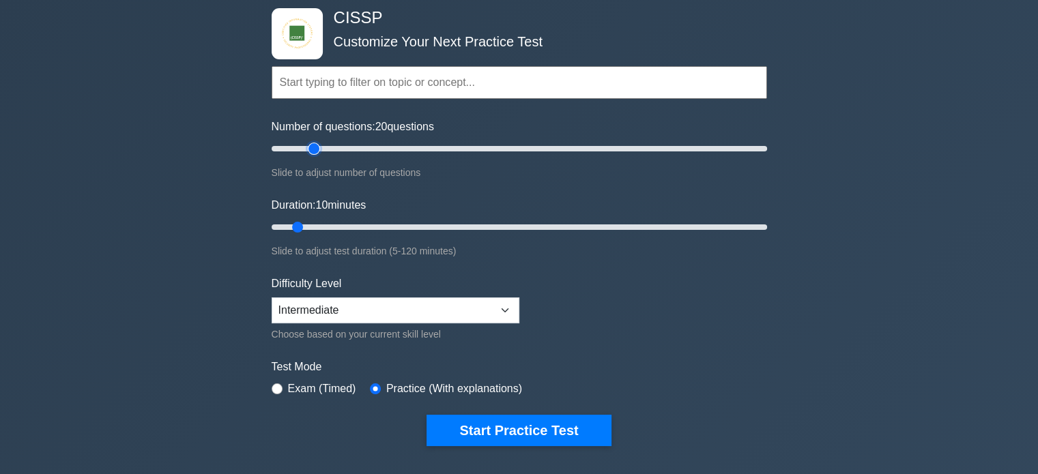
drag, startPoint x: 287, startPoint y: 149, endPoint x: 317, endPoint y: 162, distance: 32.7
type input "20"
click at [317, 157] on input "Number of questions: 20 questions" at bounding box center [520, 149] width 496 height 16
drag, startPoint x: 296, startPoint y: 226, endPoint x: 334, endPoint y: 229, distance: 38.3
type input "20"
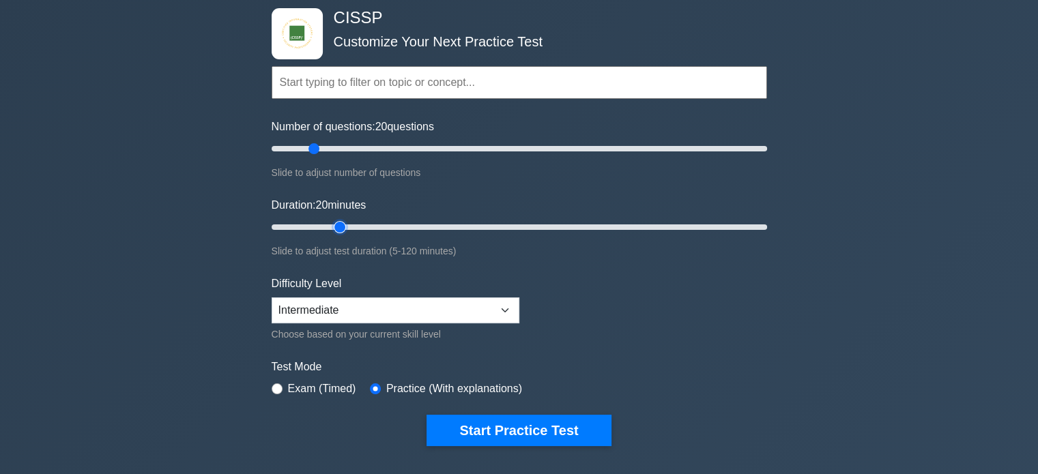
click at [334, 229] on input "Duration: 20 minutes" at bounding box center [520, 227] width 496 height 16
click at [665, 315] on form "Topics Security and Risk Management Asset Security Security Architecture and En…" at bounding box center [520, 236] width 496 height 422
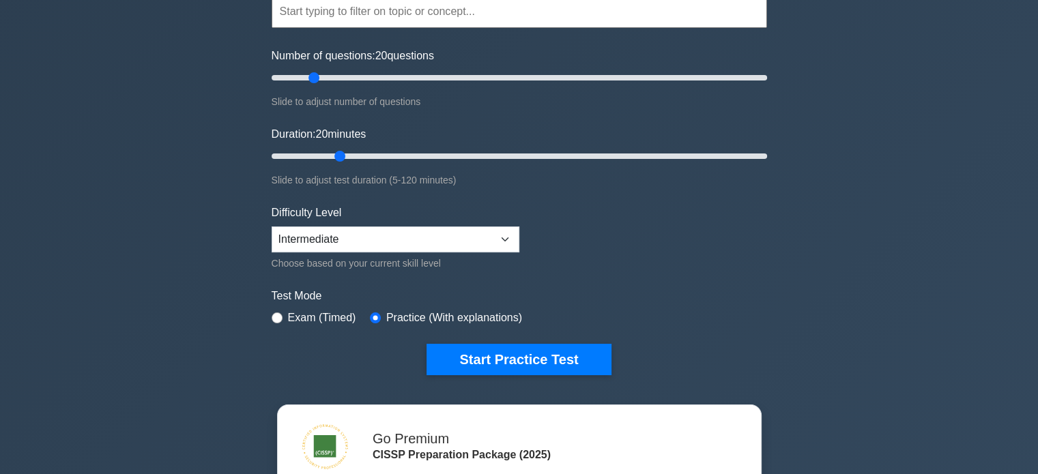
scroll to position [205, 0]
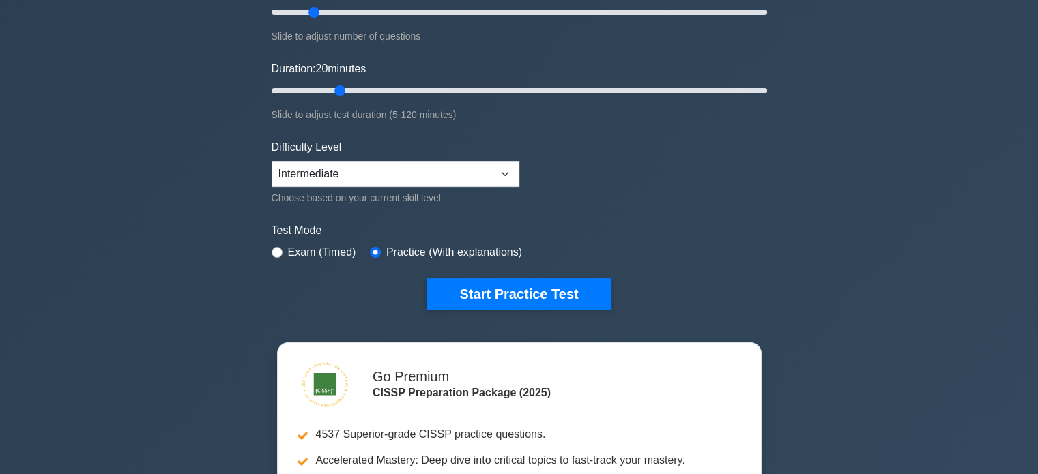
click at [298, 250] on label "Exam (Timed)" at bounding box center [322, 252] width 68 height 16
click at [274, 252] on input "radio" at bounding box center [277, 252] width 11 height 11
radio input "true"
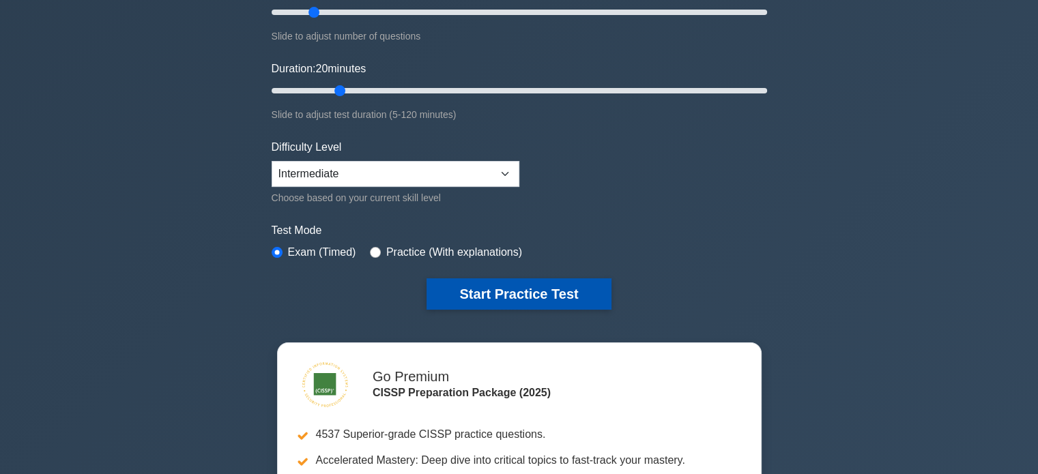
click at [468, 291] on button "Start Practice Test" at bounding box center [519, 293] width 184 height 31
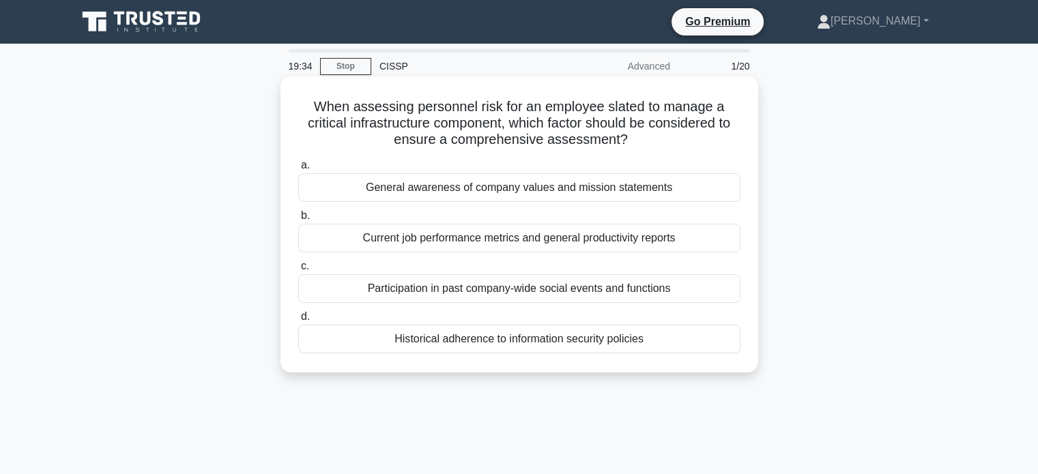
click at [590, 188] on div "General awareness of company values and mission statements" at bounding box center [519, 187] width 442 height 29
click at [298, 170] on input "a. General awareness of company values and mission statements" at bounding box center [298, 165] width 0 height 9
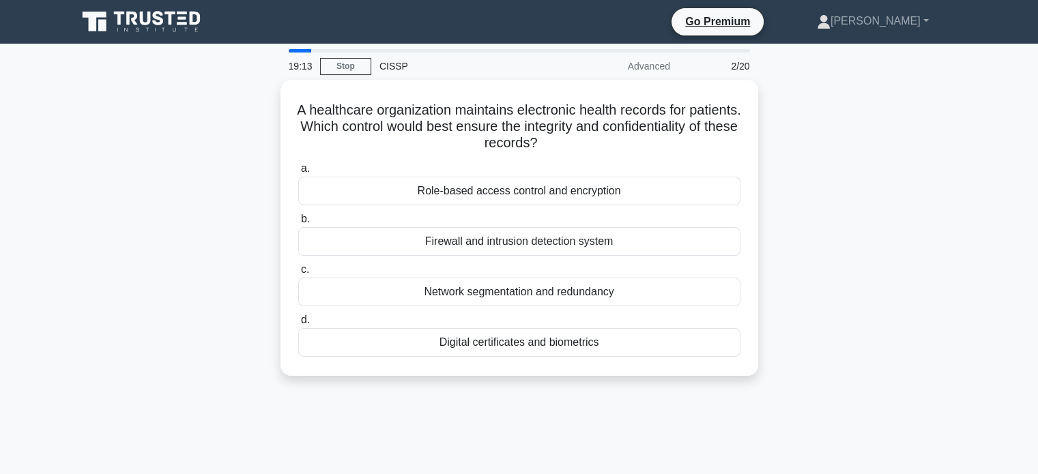
click at [857, 219] on div "A healthcare organization maintains electronic health records for patients. Whi…" at bounding box center [519, 236] width 901 height 313
click at [862, 190] on div "A healthcare organization maintains electronic health records for patients. Whi…" at bounding box center [519, 236] width 901 height 313
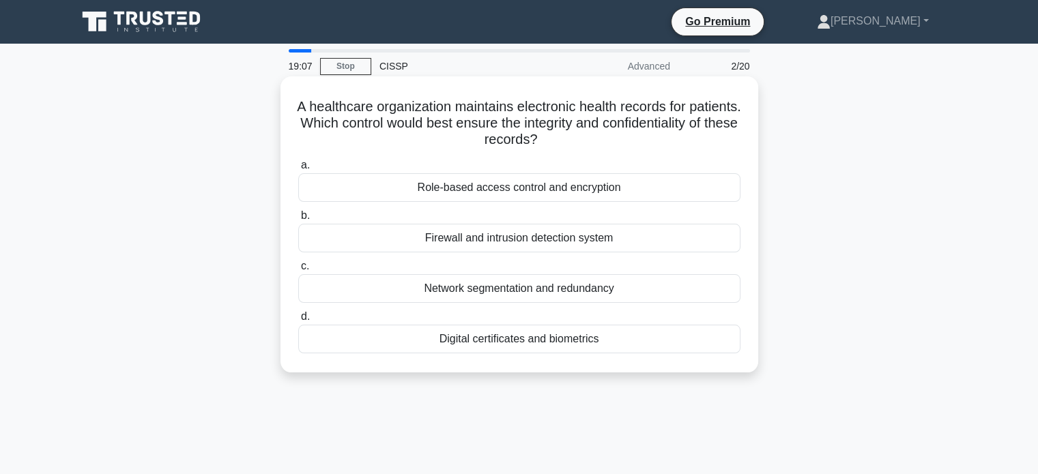
click at [613, 188] on div "Role-based access control and encryption" at bounding box center [519, 187] width 442 height 29
click at [298, 170] on input "a. Role-based access control and encryption" at bounding box center [298, 165] width 0 height 9
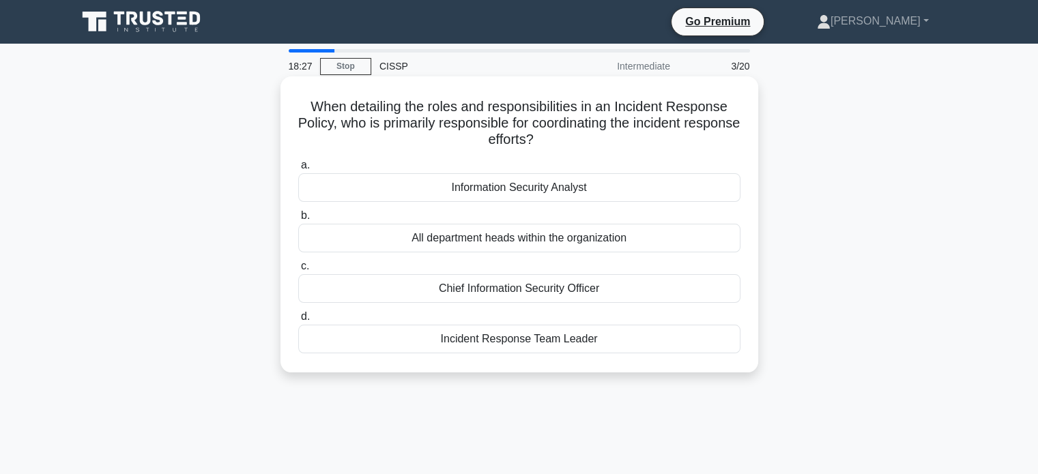
click at [526, 341] on div "Incident Response Team Leader" at bounding box center [519, 339] width 442 height 29
click at [298, 321] on input "d. Incident Response Team Leader" at bounding box center [298, 317] width 0 height 9
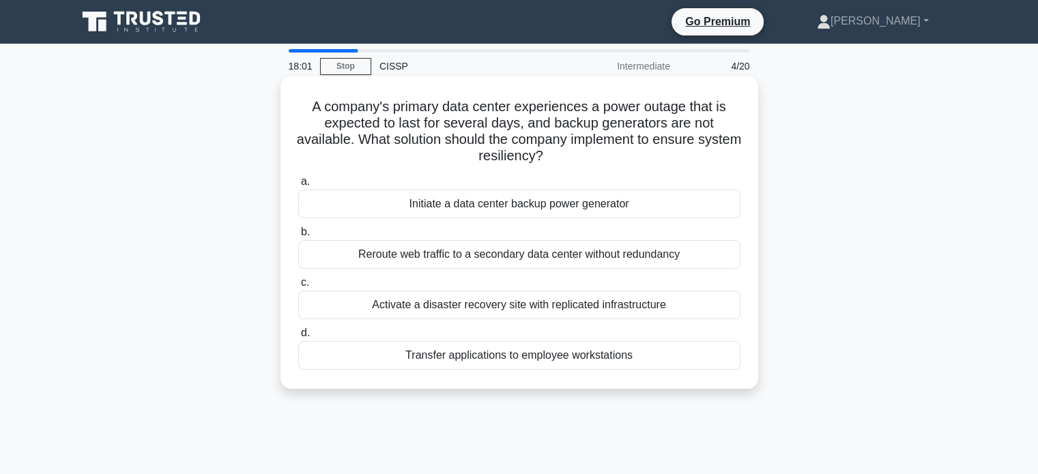
click at [508, 306] on div "Activate a disaster recovery site with replicated infrastructure" at bounding box center [519, 305] width 442 height 29
click at [298, 287] on input "c. Activate a disaster recovery site with replicated infrastructure" at bounding box center [298, 282] width 0 height 9
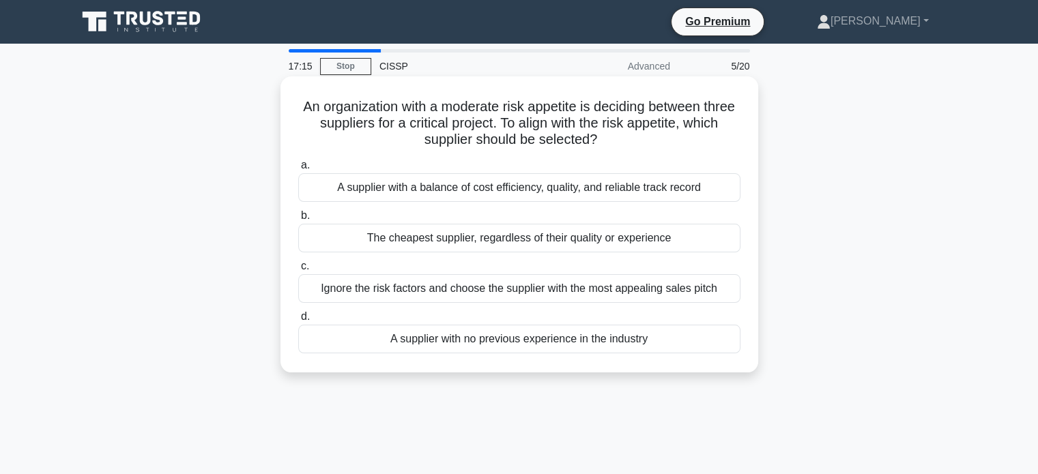
click at [662, 189] on div "A supplier with a balance of cost efficiency, quality, and reliable track record" at bounding box center [519, 187] width 442 height 29
click at [298, 170] on input "a. A supplier with a balance of cost efficiency, quality, and reliable track re…" at bounding box center [298, 165] width 0 height 9
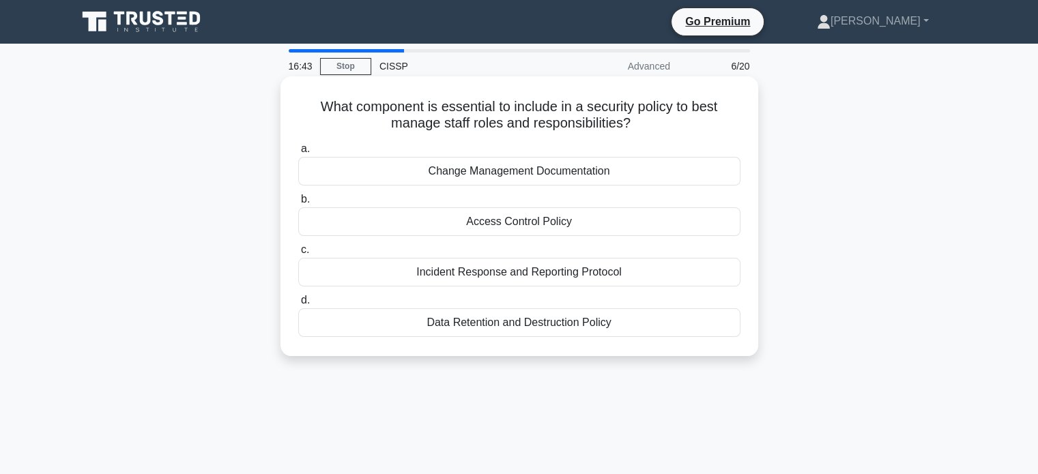
click at [582, 223] on div "Access Control Policy" at bounding box center [519, 221] width 442 height 29
click at [298, 204] on input "b. Access Control Policy" at bounding box center [298, 199] width 0 height 9
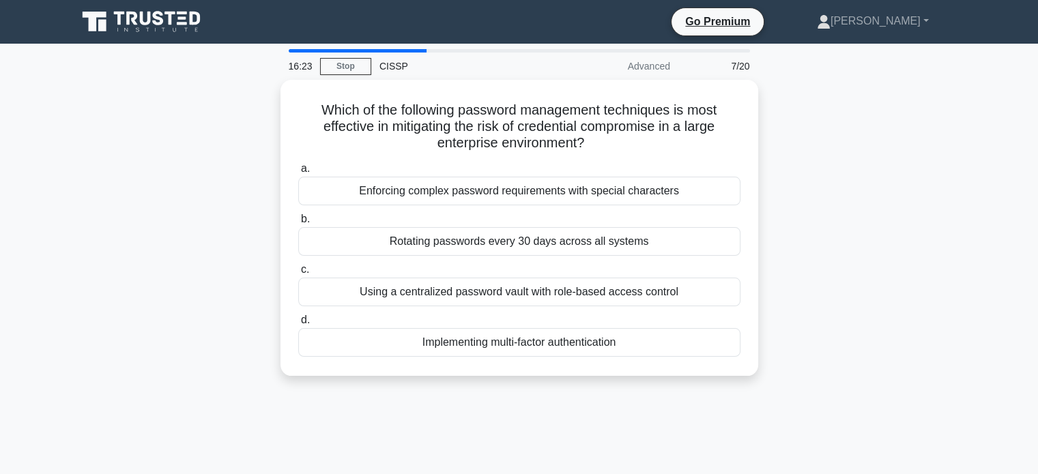
click at [889, 300] on div "Which of the following password management techniques is most effective in miti…" at bounding box center [519, 236] width 901 height 313
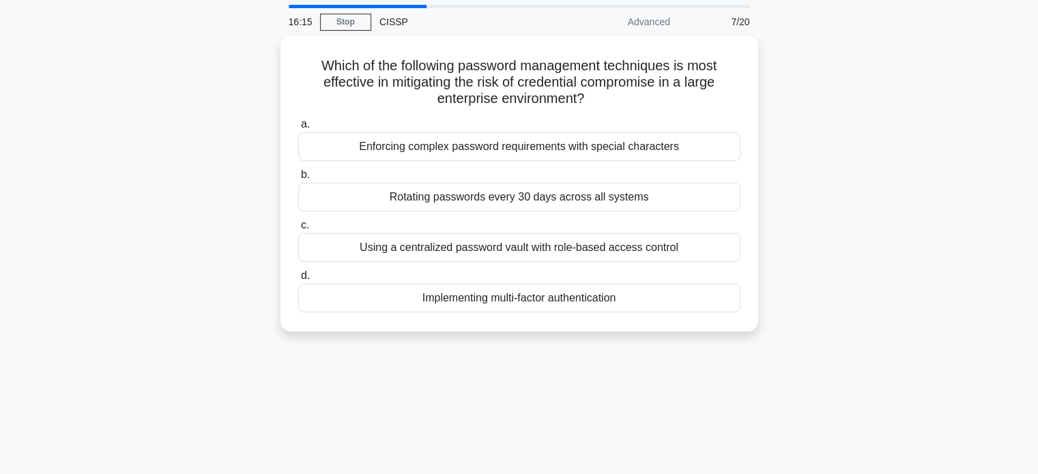
scroll to position [68, 0]
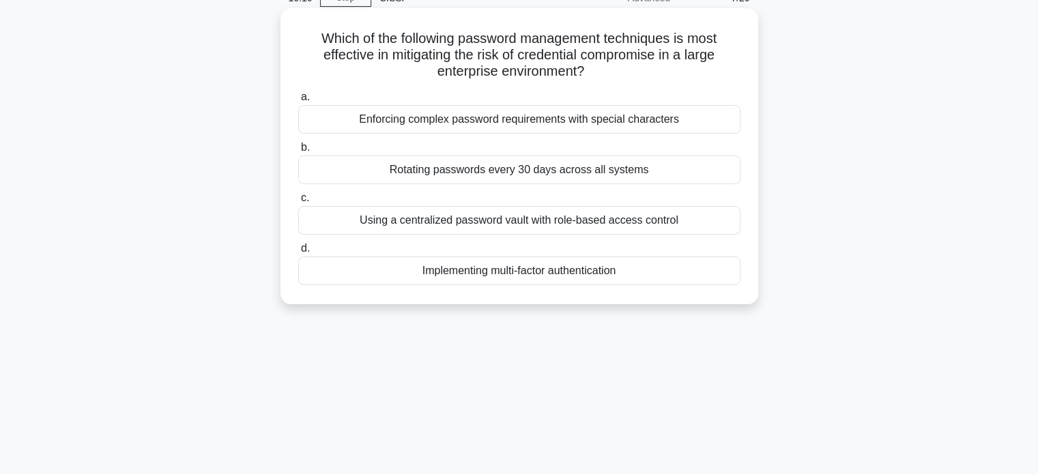
click at [572, 273] on div "Implementing multi-factor authentication" at bounding box center [519, 271] width 442 height 29
click at [298, 253] on input "d. Implementing multi-factor authentication" at bounding box center [298, 248] width 0 height 9
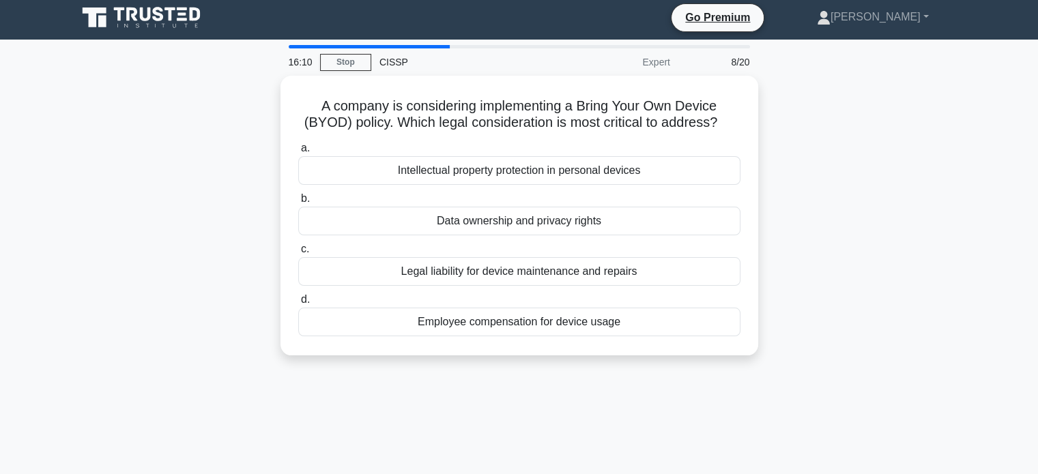
scroll to position [0, 0]
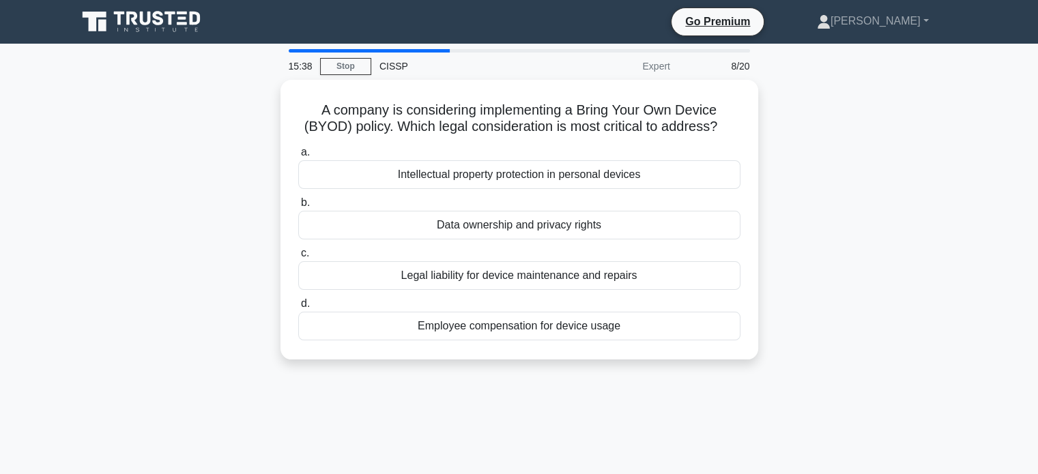
click at [870, 276] on div "A company is considering implementing a Bring Your Own Device (BYOD) policy. Wh…" at bounding box center [519, 228] width 901 height 296
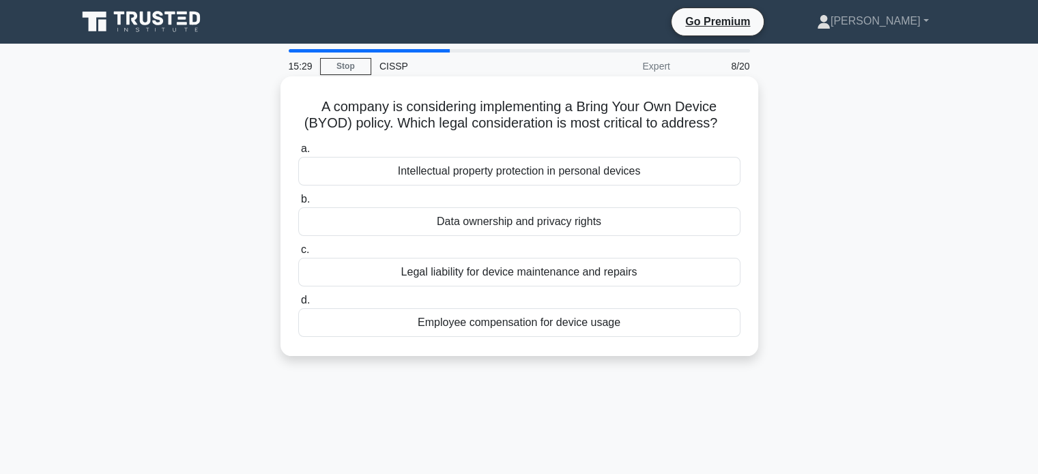
click at [620, 274] on div "Legal liability for device maintenance and repairs" at bounding box center [519, 272] width 442 height 29
click at [298, 255] on input "c. Legal liability for device maintenance and repairs" at bounding box center [298, 250] width 0 height 9
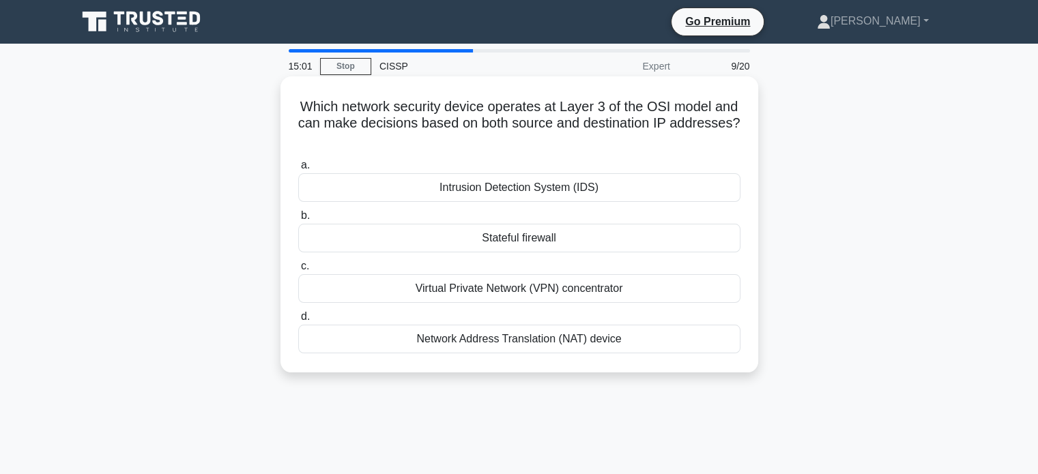
click at [596, 341] on div "Network Address Translation (NAT) device" at bounding box center [519, 339] width 442 height 29
click at [298, 321] on input "d. Network Address Translation (NAT) device" at bounding box center [298, 317] width 0 height 9
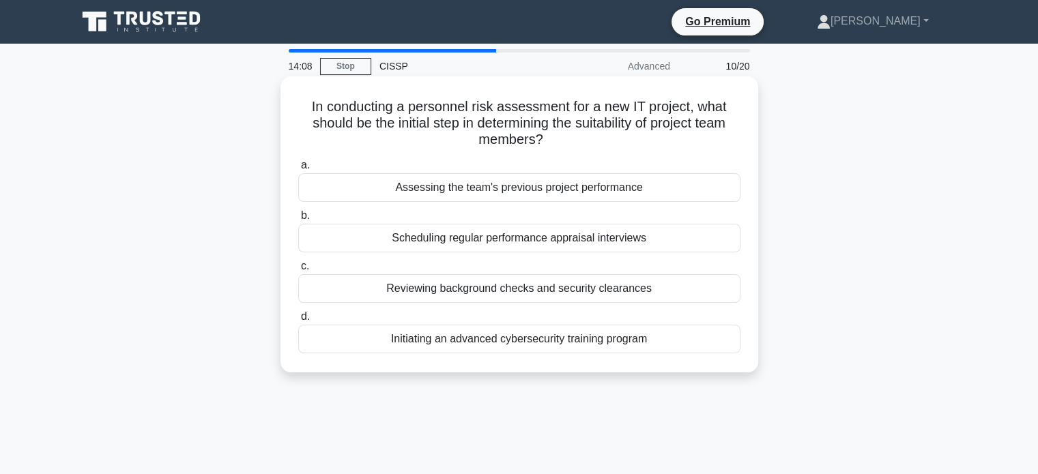
click at [576, 291] on div "Reviewing background checks and security clearances" at bounding box center [519, 288] width 442 height 29
click at [298, 271] on input "c. Reviewing background checks and security clearances" at bounding box center [298, 266] width 0 height 9
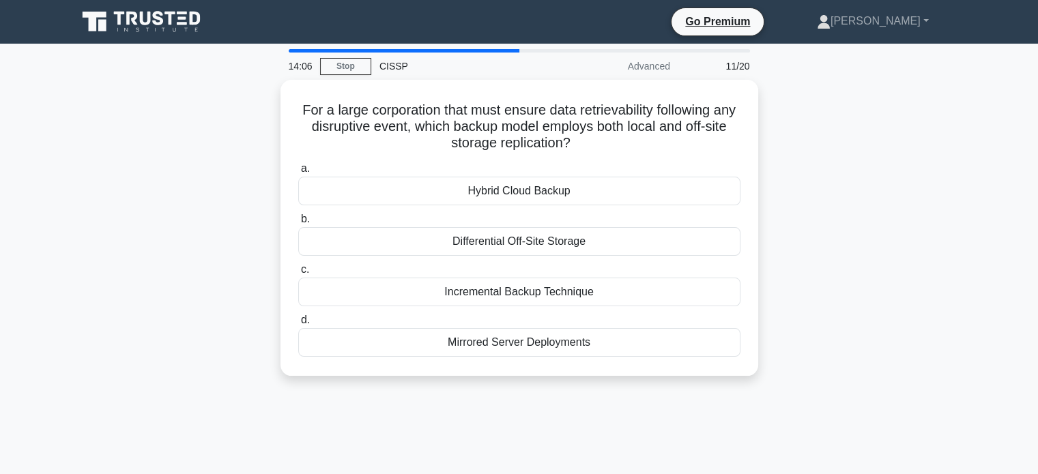
click at [829, 290] on div "For a large corporation that must ensure data retrievability following any disr…" at bounding box center [519, 236] width 901 height 313
click at [875, 276] on div "For a large corporation that must ensure data retrievability following any disr…" at bounding box center [519, 236] width 901 height 313
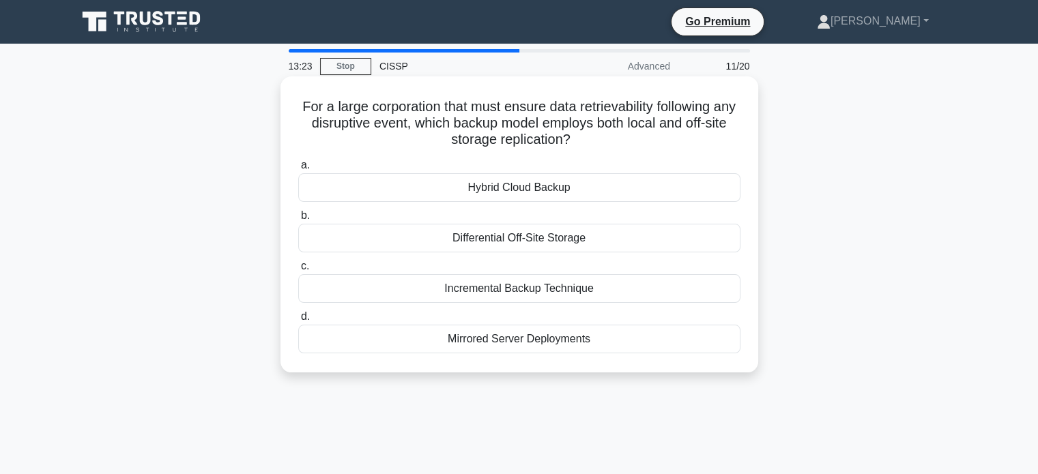
click at [585, 341] on div "Mirrored Server Deployments" at bounding box center [519, 339] width 442 height 29
click at [298, 321] on input "d. Mirrored Server Deployments" at bounding box center [298, 317] width 0 height 9
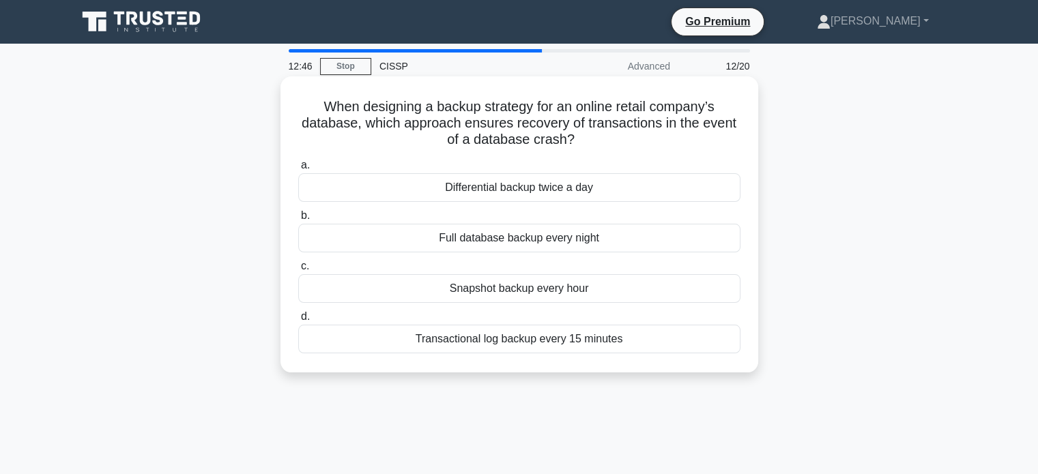
click at [543, 343] on div "Transactional log backup every 15 minutes" at bounding box center [519, 339] width 442 height 29
click at [298, 321] on input "d. Transactional log backup every 15 minutes" at bounding box center [298, 317] width 0 height 9
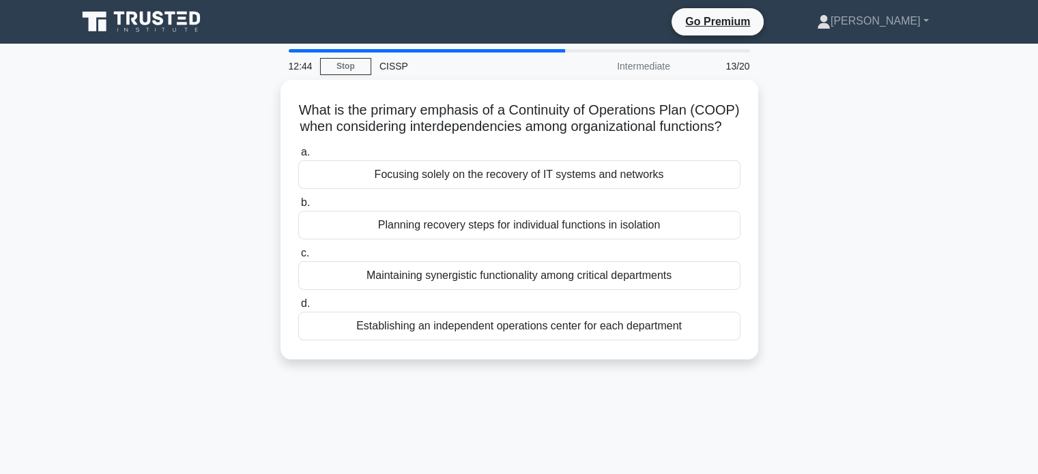
click at [899, 229] on div "What is the primary emphasis of a Continuity of Operations Plan (COOP) when con…" at bounding box center [519, 228] width 901 height 296
click at [885, 232] on div "What is the primary emphasis of a Continuity of Operations Plan (COOP) when con…" at bounding box center [519, 228] width 901 height 296
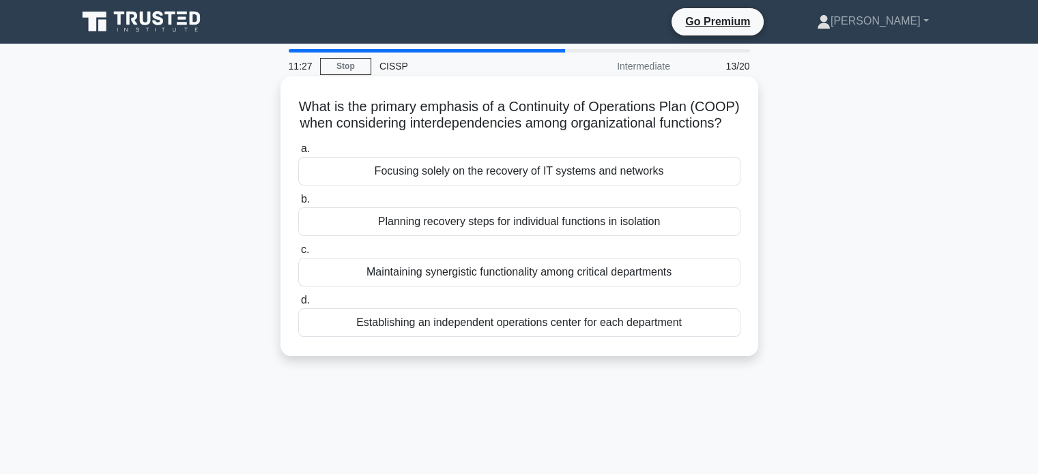
click at [609, 186] on div "Focusing solely on the recovery of IT systems and networks" at bounding box center [519, 171] width 442 height 29
click at [298, 154] on input "a. Focusing solely on the recovery of IT systems and networks" at bounding box center [298, 149] width 0 height 9
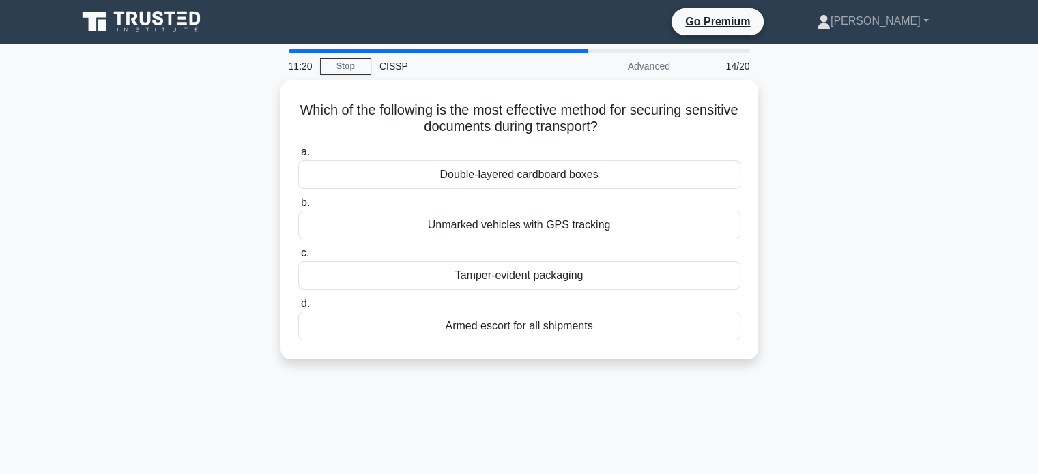
click at [917, 261] on div "Which of the following is the most effective method for securing sensitive docu…" at bounding box center [519, 228] width 901 height 296
click at [891, 203] on div "Which of the following is the most effective method for securing sensitive docu…" at bounding box center [519, 228] width 901 height 296
click at [839, 232] on div "Which of the following is the most effective method for securing sensitive docu…" at bounding box center [519, 228] width 901 height 296
click at [869, 263] on div "Which of the following is the most effective method for securing sensitive docu…" at bounding box center [519, 228] width 901 height 296
click at [849, 295] on div "Which of the following is the most effective method for securing sensitive docu…" at bounding box center [519, 228] width 901 height 296
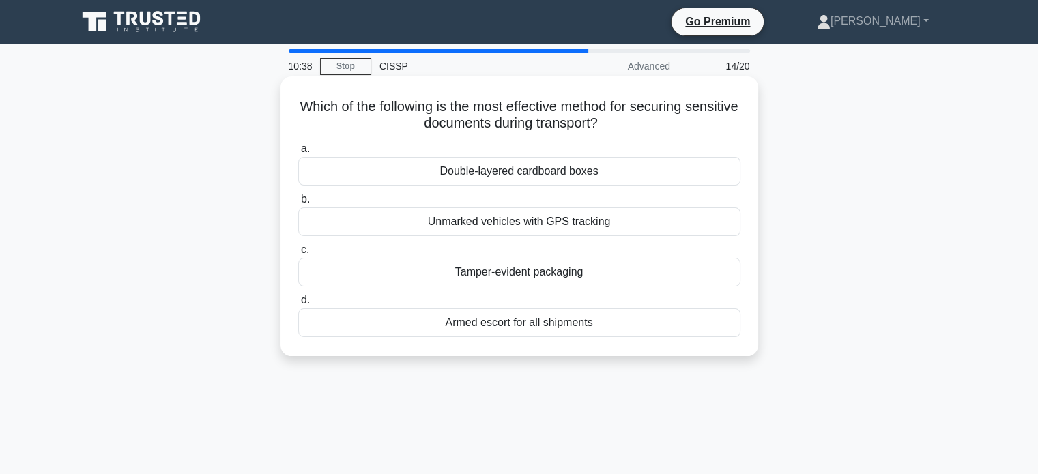
click at [539, 321] on div "Armed escort for all shipments" at bounding box center [519, 322] width 442 height 29
click at [298, 305] on input "d. Armed escort for all shipments" at bounding box center [298, 300] width 0 height 9
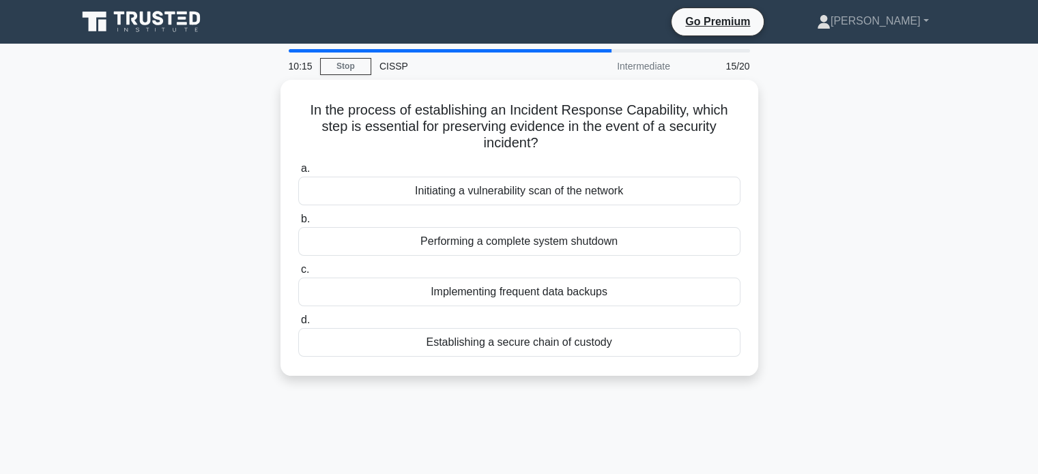
click at [842, 197] on div "In the process of establishing an Incident Response Capability, which step is e…" at bounding box center [519, 236] width 901 height 313
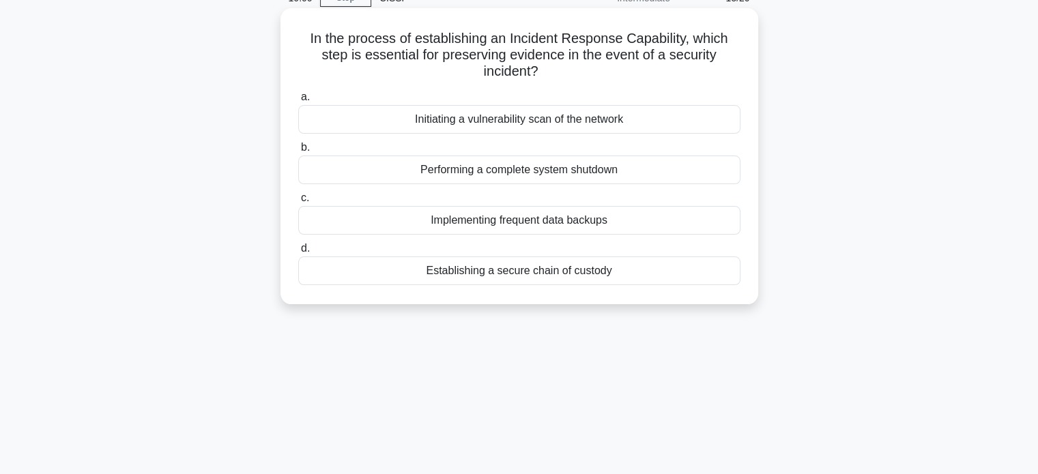
click at [561, 274] on div "Establishing a secure chain of custody" at bounding box center [519, 271] width 442 height 29
click at [298, 253] on input "d. Establishing a secure chain of custody" at bounding box center [298, 248] width 0 height 9
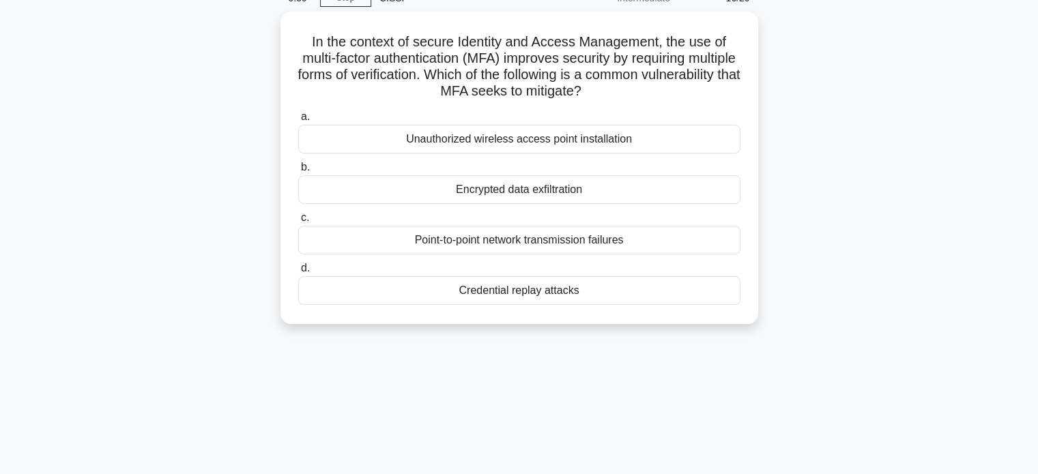
scroll to position [0, 0]
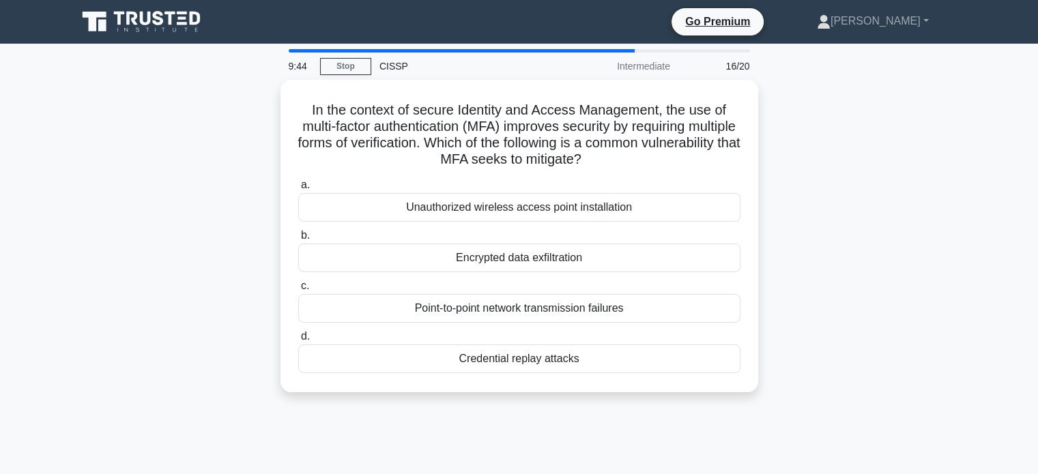
click at [879, 231] on div "In the context of secure Identity and Access Management, the use of multi-facto…" at bounding box center [519, 244] width 901 height 329
click at [898, 326] on div "In the context of secure Identity and Access Management, the use of multi-facto…" at bounding box center [519, 244] width 901 height 329
drag, startPoint x: 891, startPoint y: 261, endPoint x: 889, endPoint y: 242, distance: 19.2
click at [889, 242] on div "In the context of secure Identity and Access Management, the use of multi-facto…" at bounding box center [519, 244] width 901 height 329
click at [889, 240] on div "In the context of secure Identity and Access Management, the use of multi-facto…" at bounding box center [519, 244] width 901 height 329
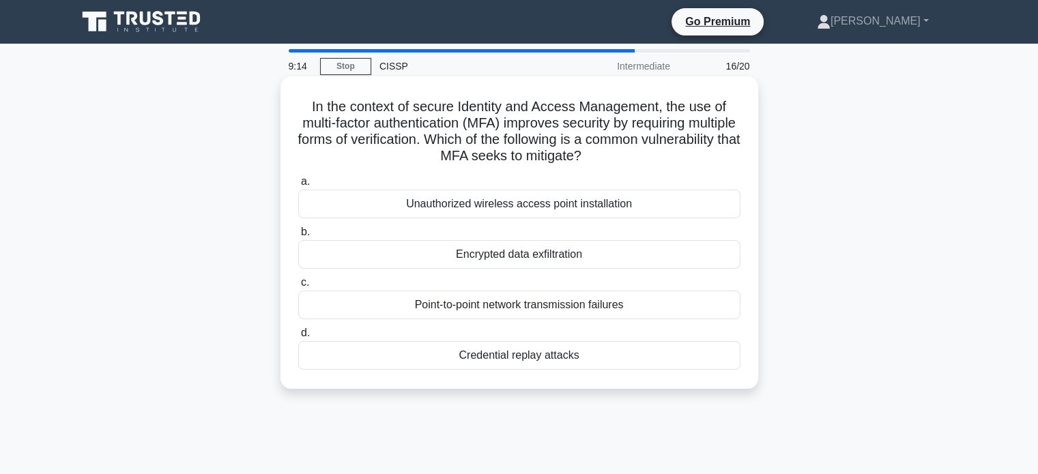
click at [579, 209] on div "Unauthorized wireless access point installation" at bounding box center [519, 204] width 442 height 29
click at [298, 186] on input "a. Unauthorized wireless access point installation" at bounding box center [298, 181] width 0 height 9
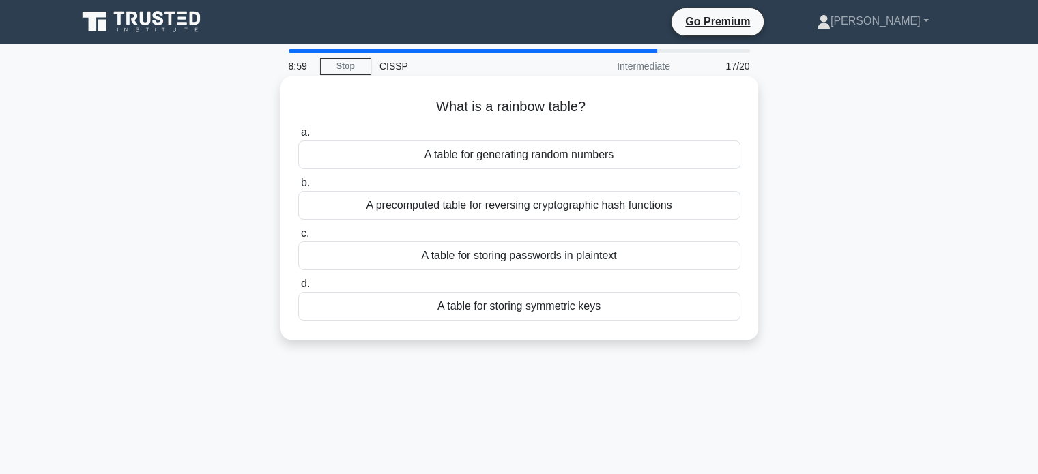
click at [647, 208] on div "A precomputed table for reversing cryptographic hash functions" at bounding box center [519, 205] width 442 height 29
click at [298, 188] on input "b. A precomputed table for reversing cryptographic hash functions" at bounding box center [298, 183] width 0 height 9
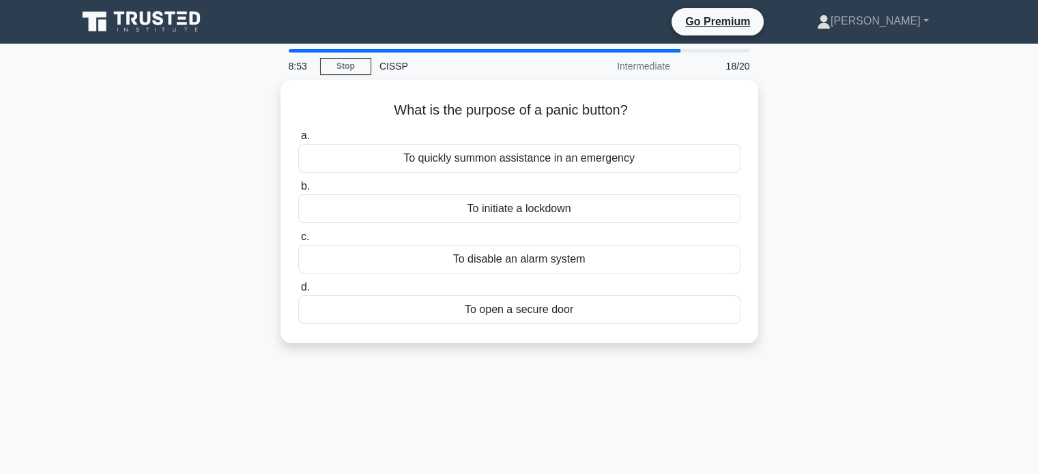
click at [936, 291] on div "What is the purpose of a panic button? .spinner_0XTQ{transform-origin:center;an…" at bounding box center [519, 220] width 901 height 280
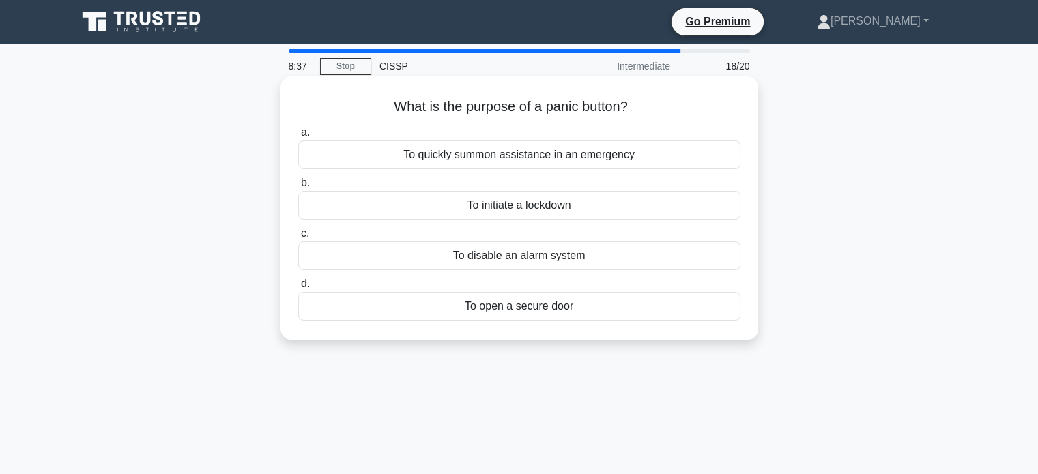
click at [591, 157] on div "To quickly summon assistance in an emergency" at bounding box center [519, 155] width 442 height 29
click at [298, 137] on input "a. To quickly summon assistance in an emergency" at bounding box center [298, 132] width 0 height 9
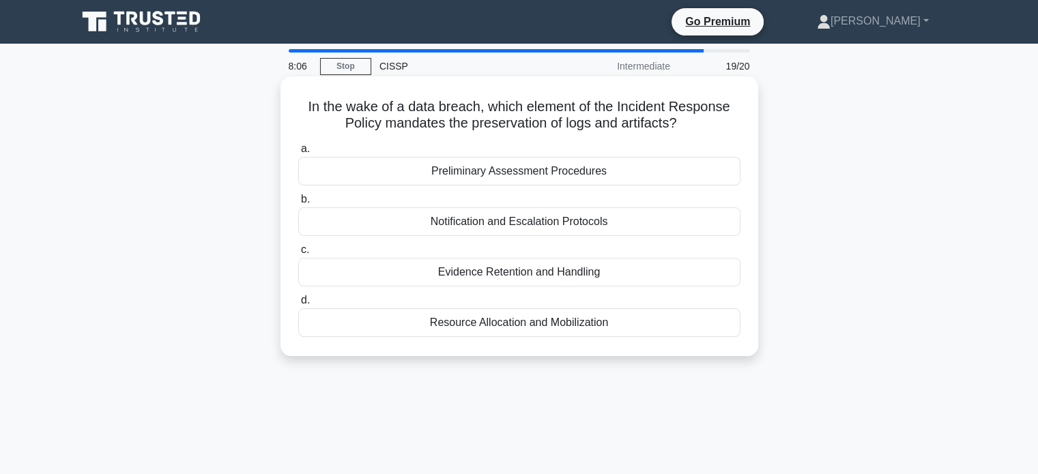
click at [567, 272] on div "Evidence Retention and Handling" at bounding box center [519, 272] width 442 height 29
click at [298, 255] on input "c. Evidence Retention and Handling" at bounding box center [298, 250] width 0 height 9
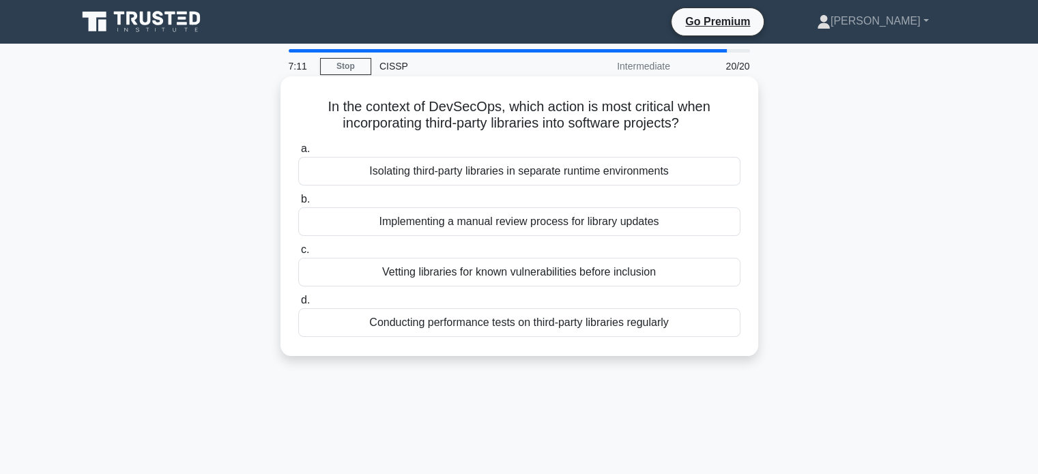
click at [551, 275] on div "Vetting libraries for known vulnerabilities before inclusion" at bounding box center [519, 272] width 442 height 29
click at [298, 255] on input "c. Vetting libraries for known vulnerabilities before inclusion" at bounding box center [298, 250] width 0 height 9
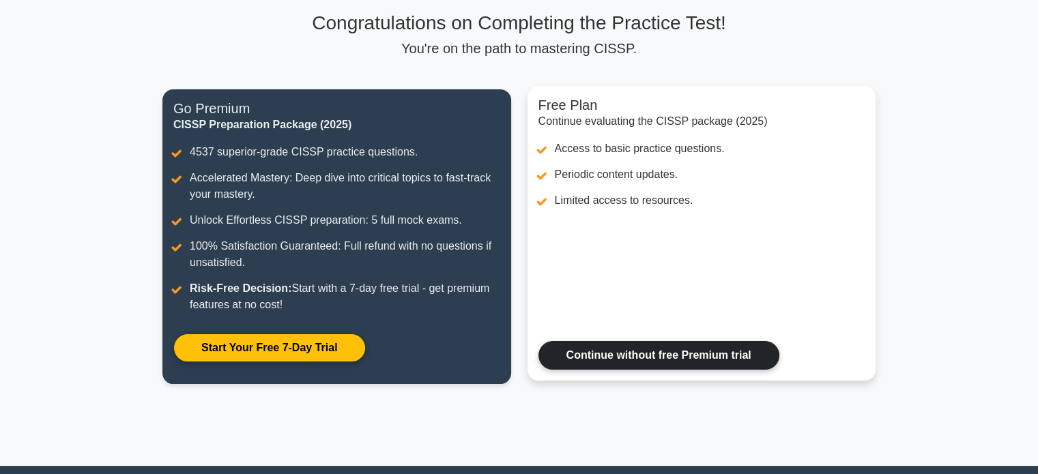
scroll to position [137, 0]
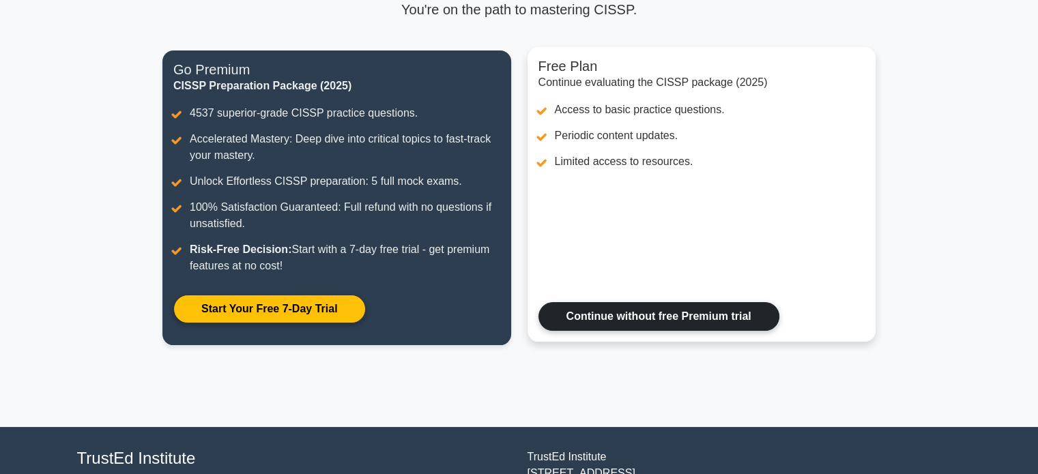
click at [652, 319] on link "Continue without free Premium trial" at bounding box center [659, 316] width 241 height 29
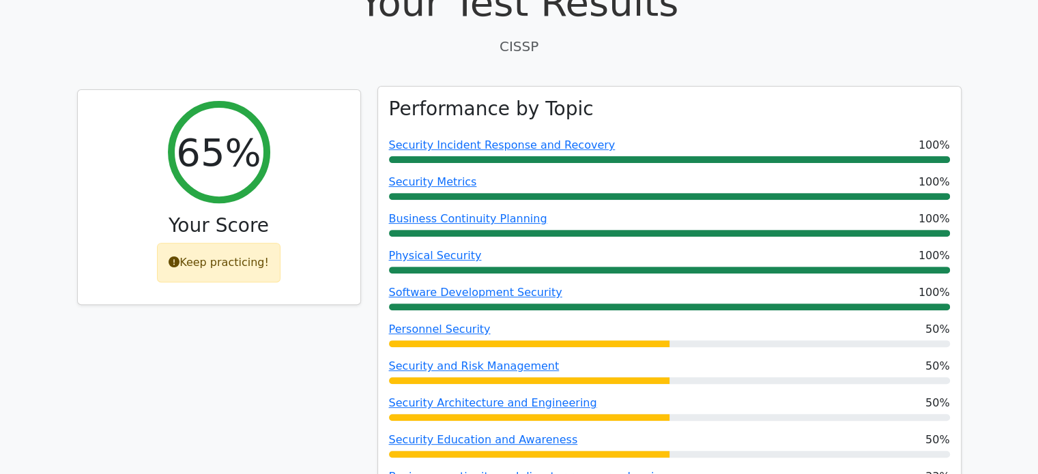
scroll to position [478, 0]
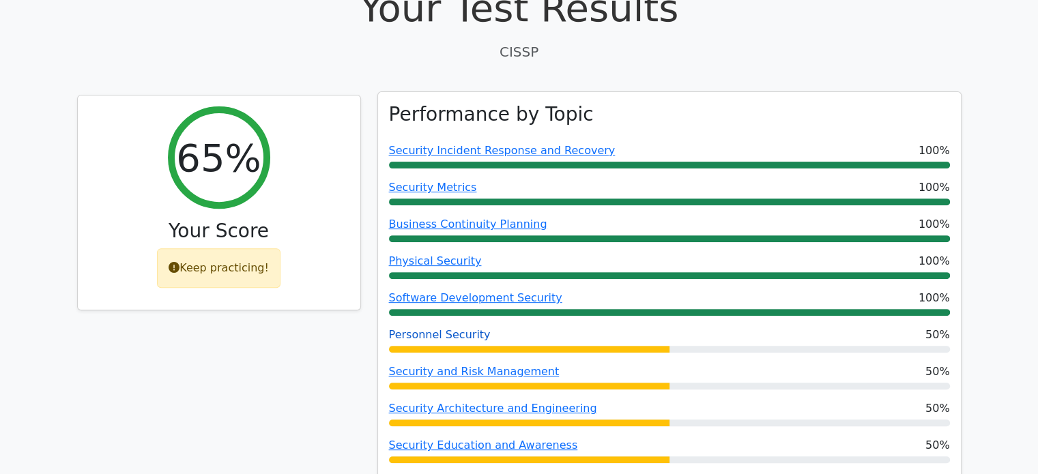
click at [459, 328] on link "Personnel Security" at bounding box center [440, 334] width 102 height 13
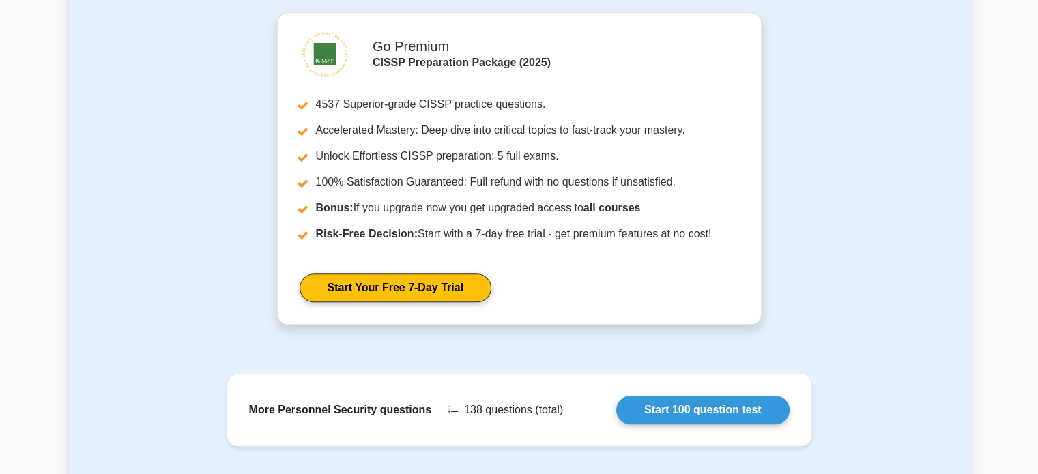
scroll to position [1297, 0]
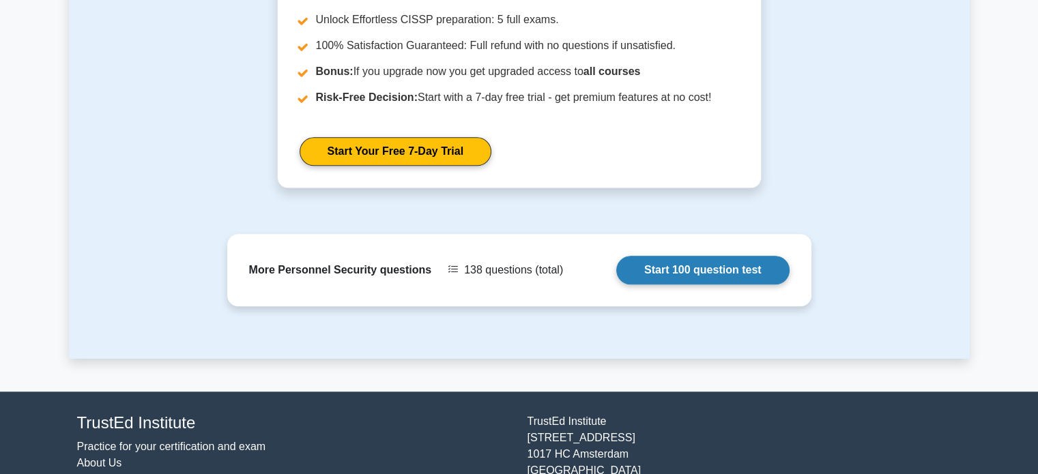
click at [616, 276] on link "Start 100 question test" at bounding box center [702, 270] width 173 height 29
